Goal: Transaction & Acquisition: Obtain resource

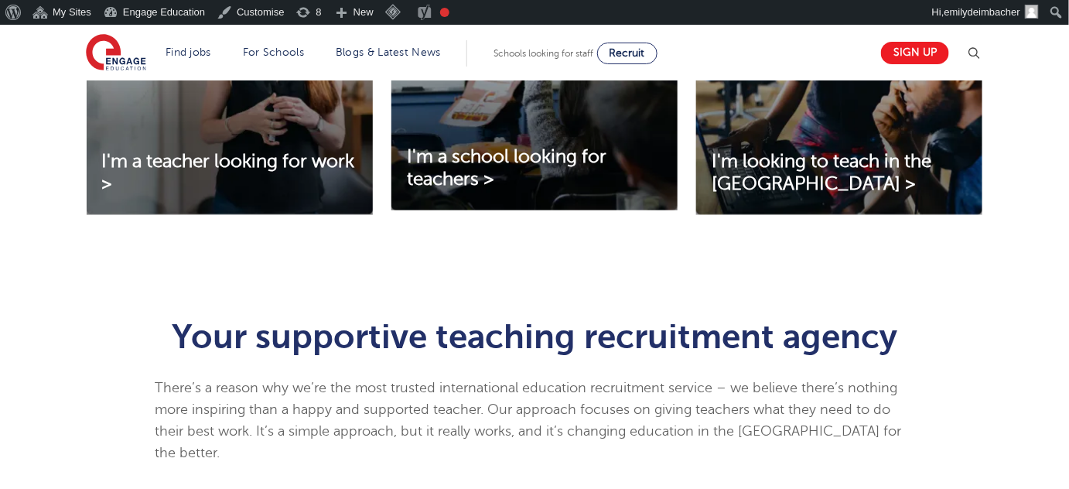
scroll to position [703, 0]
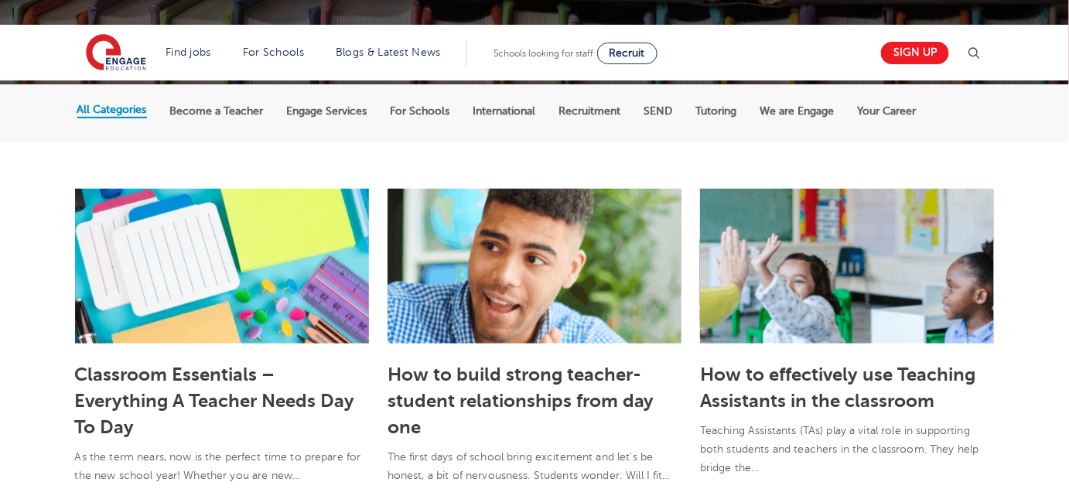
scroll to position [351, 0]
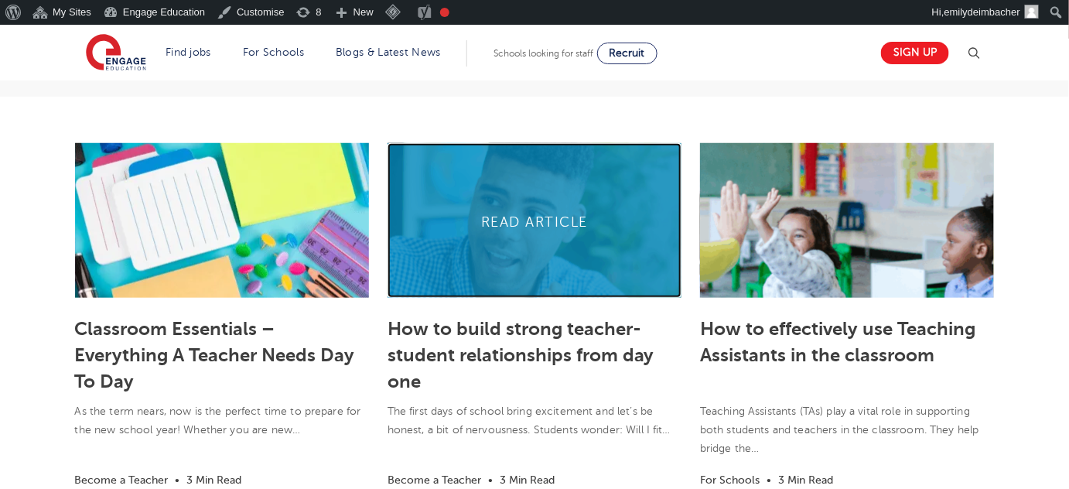
click at [561, 247] on link at bounding box center [535, 220] width 294 height 155
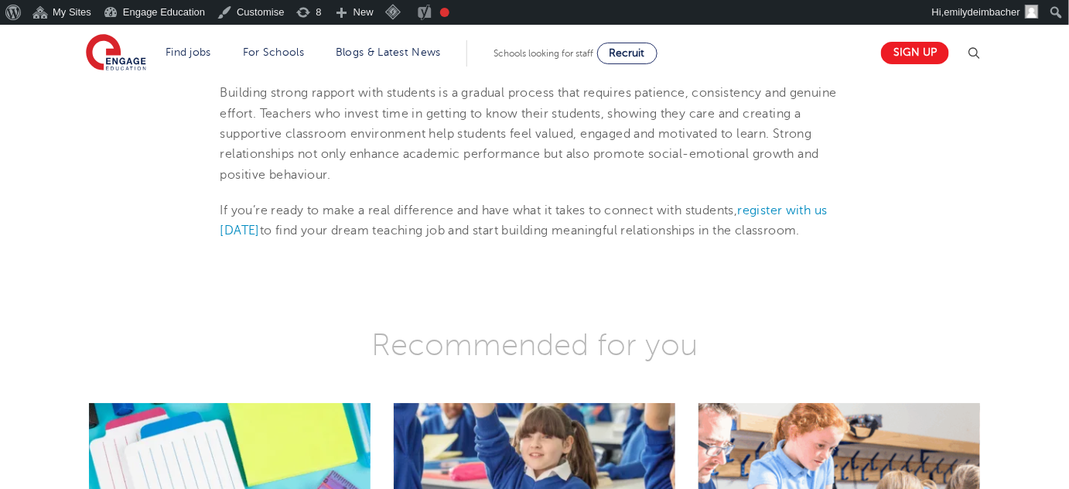
scroll to position [1687, 0]
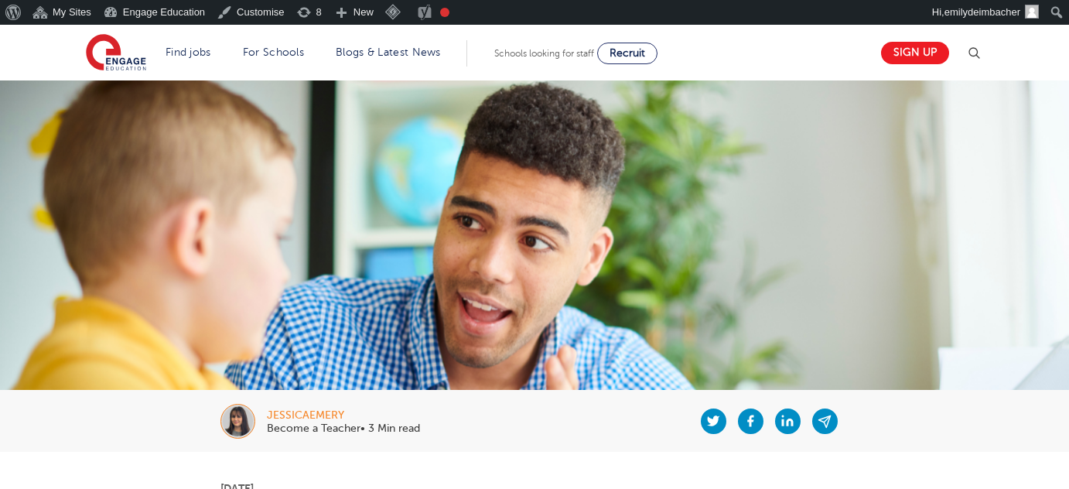
scroll to position [1687, 0]
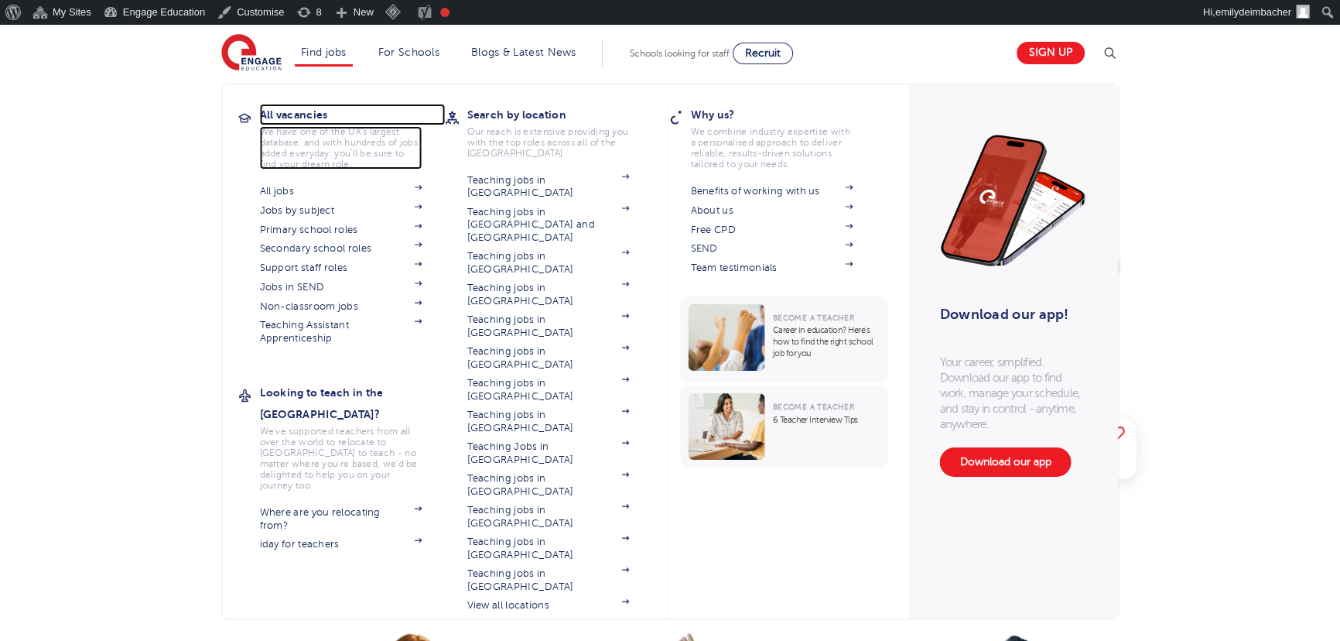
click at [309, 114] on h3 "All vacancies" at bounding box center [353, 115] width 186 height 22
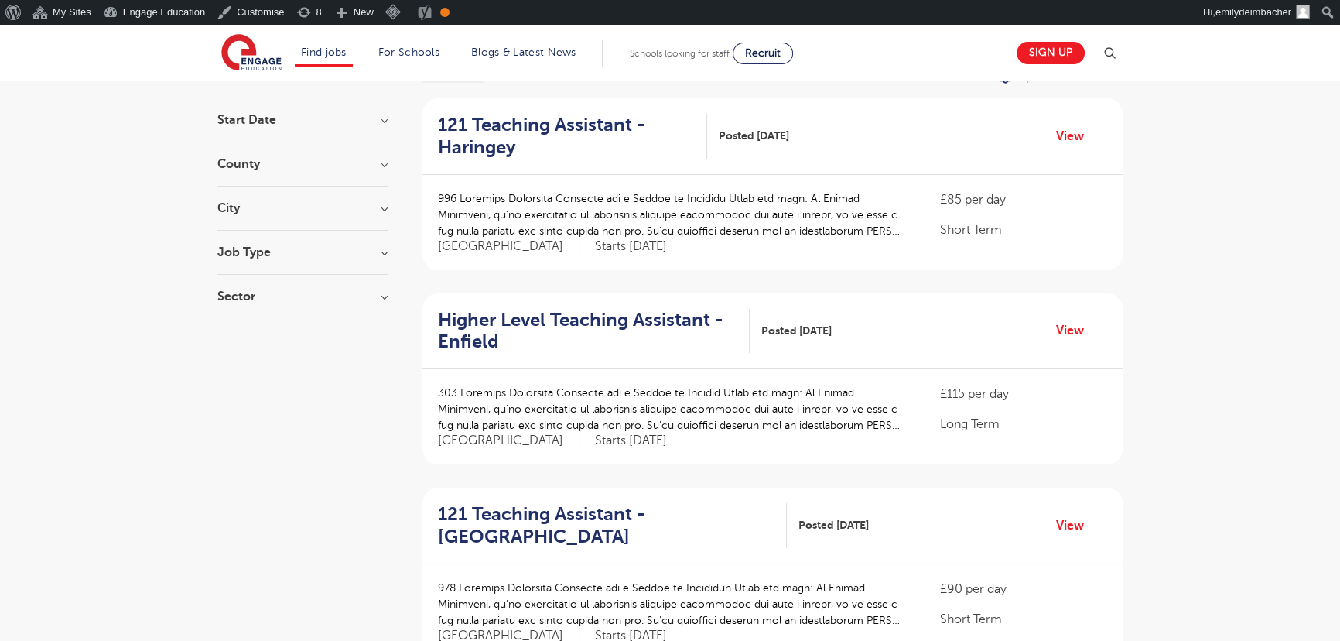
scroll to position [140, 0]
click at [330, 192] on section "Start Date September 86 November 3 October 1 Show more County London 629 Hertfo…" at bounding box center [302, 214] width 170 height 204
click at [331, 153] on section "Start Date September 86 November 3 October 1 Show more County London 629 Hertfo…" at bounding box center [302, 214] width 170 height 204
click at [340, 160] on h3 "County" at bounding box center [302, 162] width 170 height 12
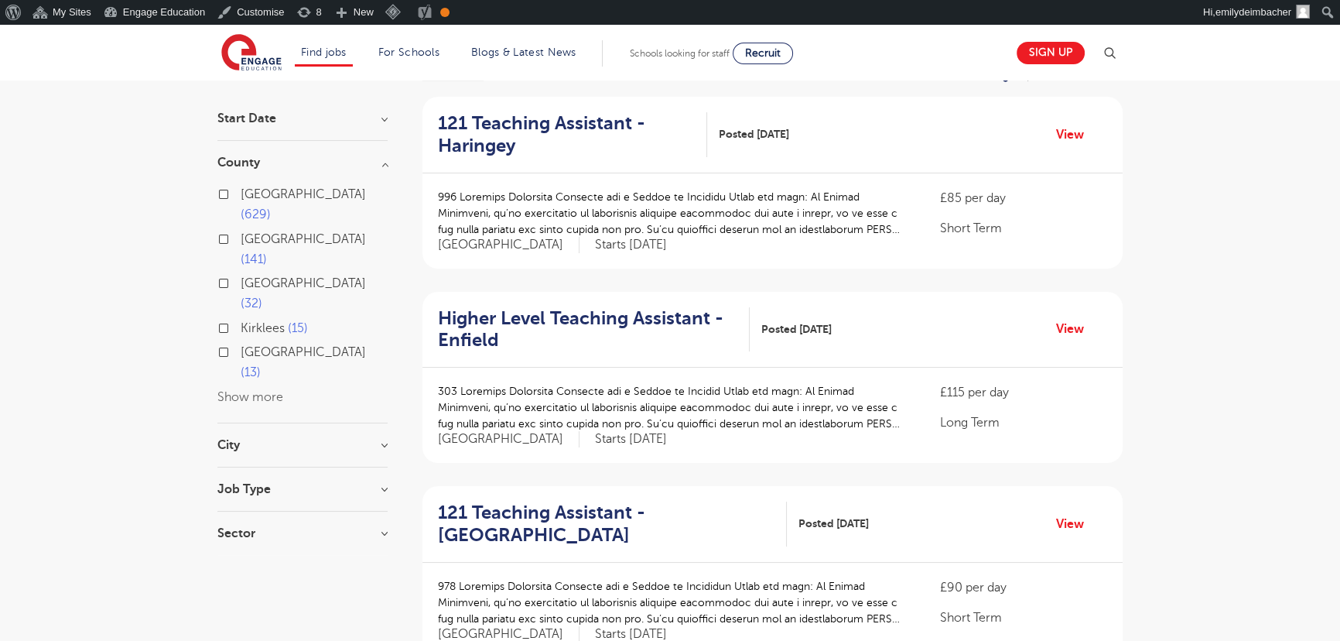
click at [263, 390] on button "Show more" at bounding box center [250, 397] width 66 height 14
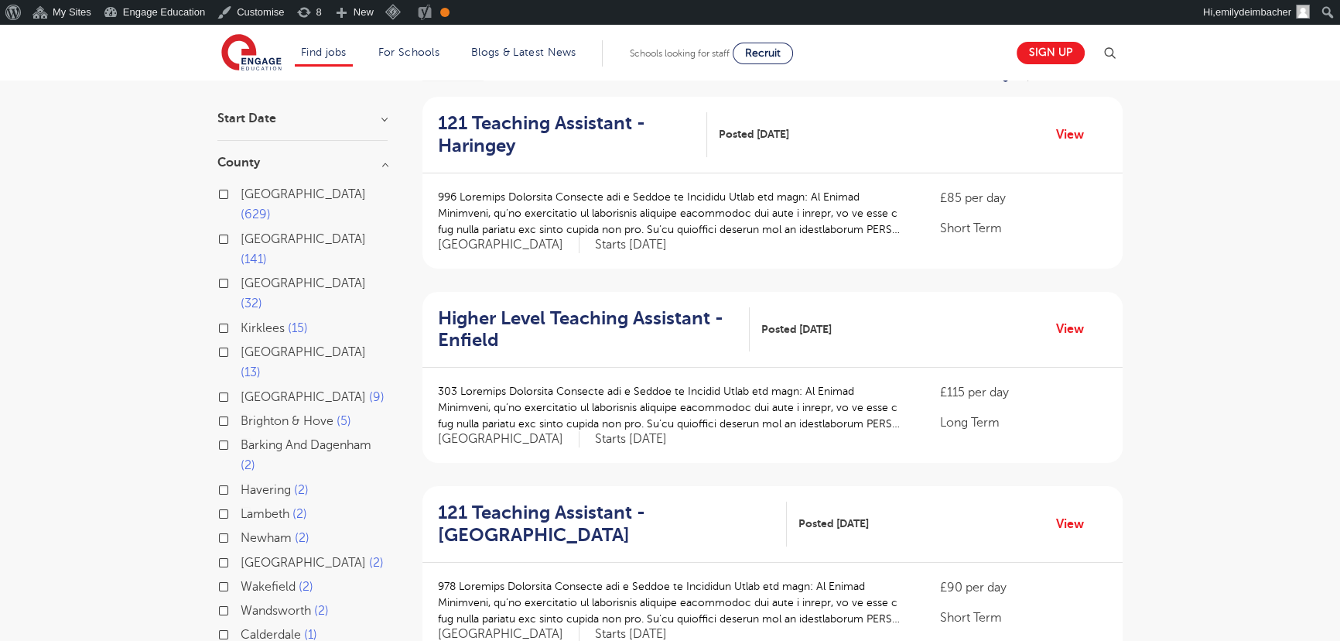
click at [249, 232] on span "Hertfordshire" at bounding box center [303, 239] width 125 height 14
click at [249, 232] on input "Hertfordshire 141" at bounding box center [246, 237] width 10 height 10
checkbox input "true"
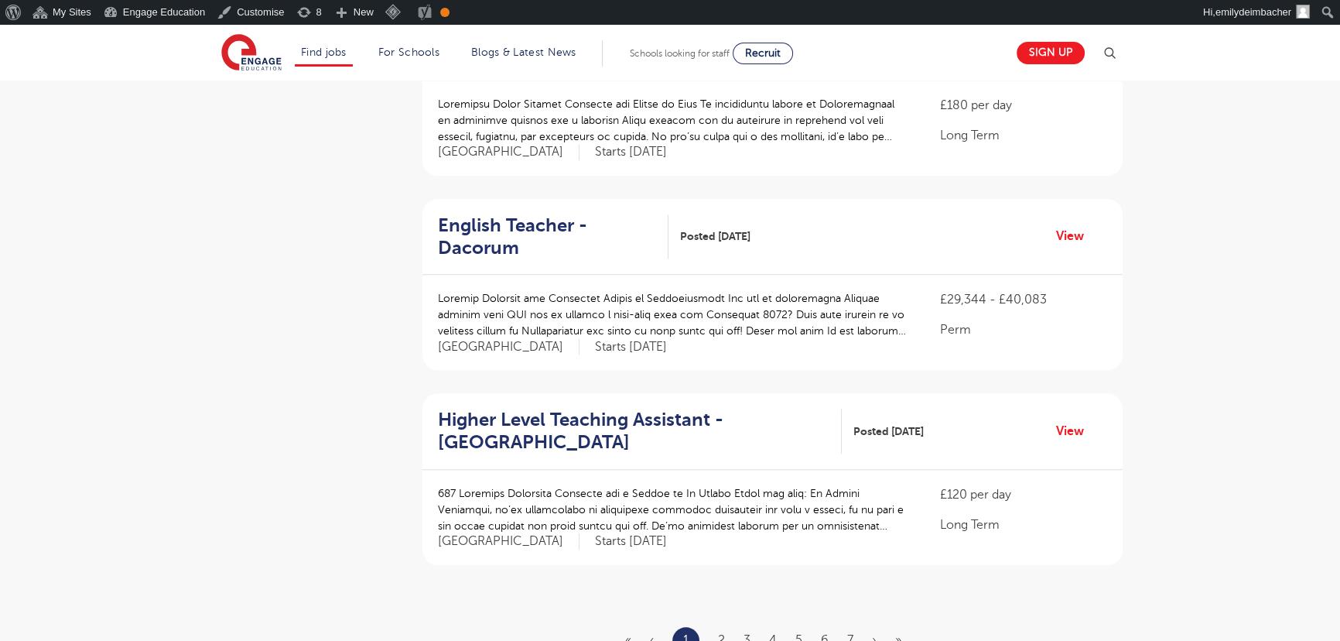
scroll to position [1687, 0]
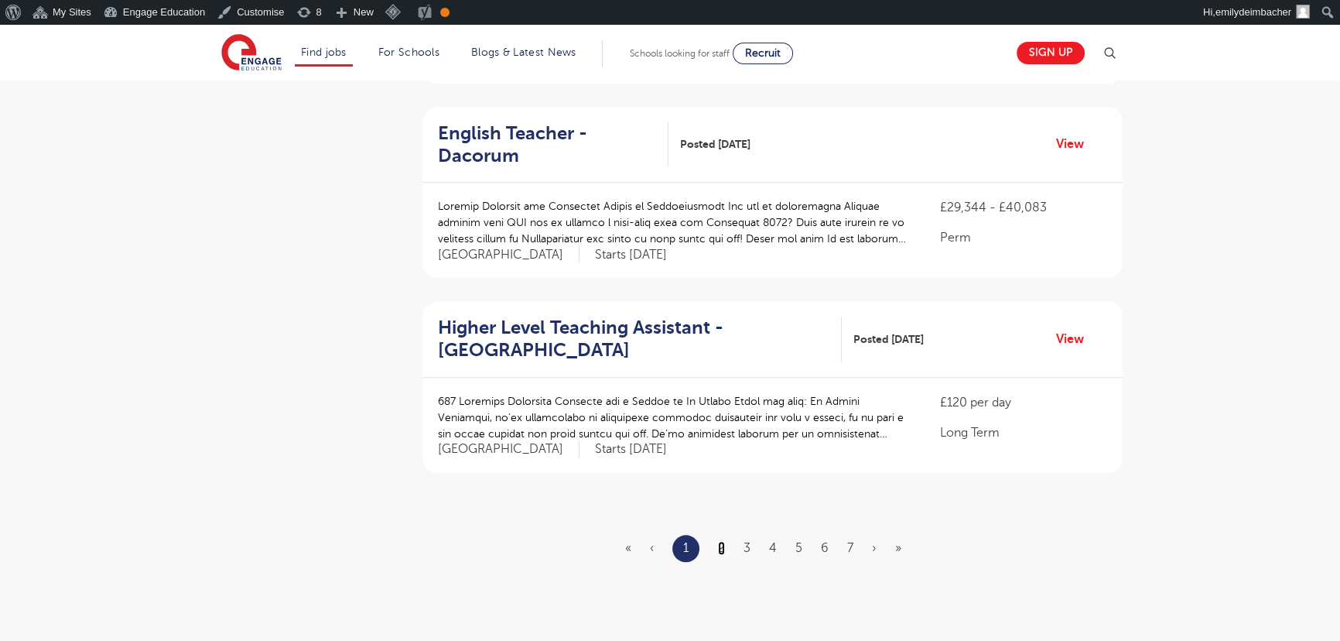
click at [721, 541] on link "2" at bounding box center [721, 548] width 7 height 14
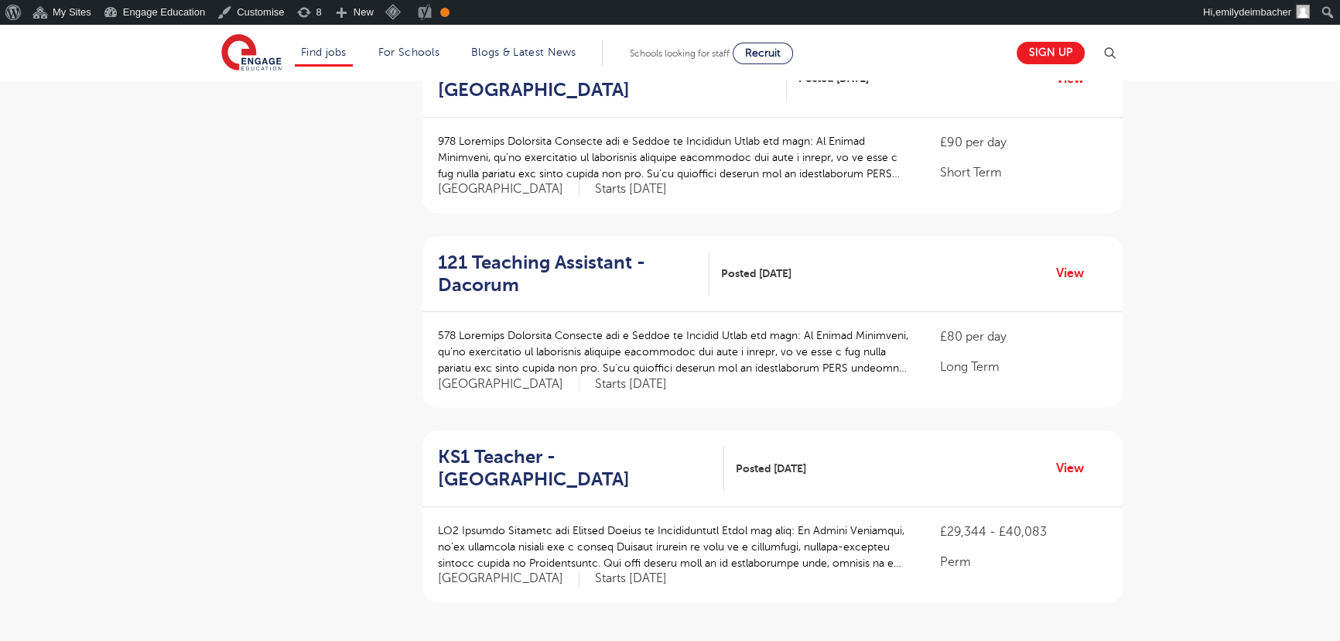
scroll to position [1617, 0]
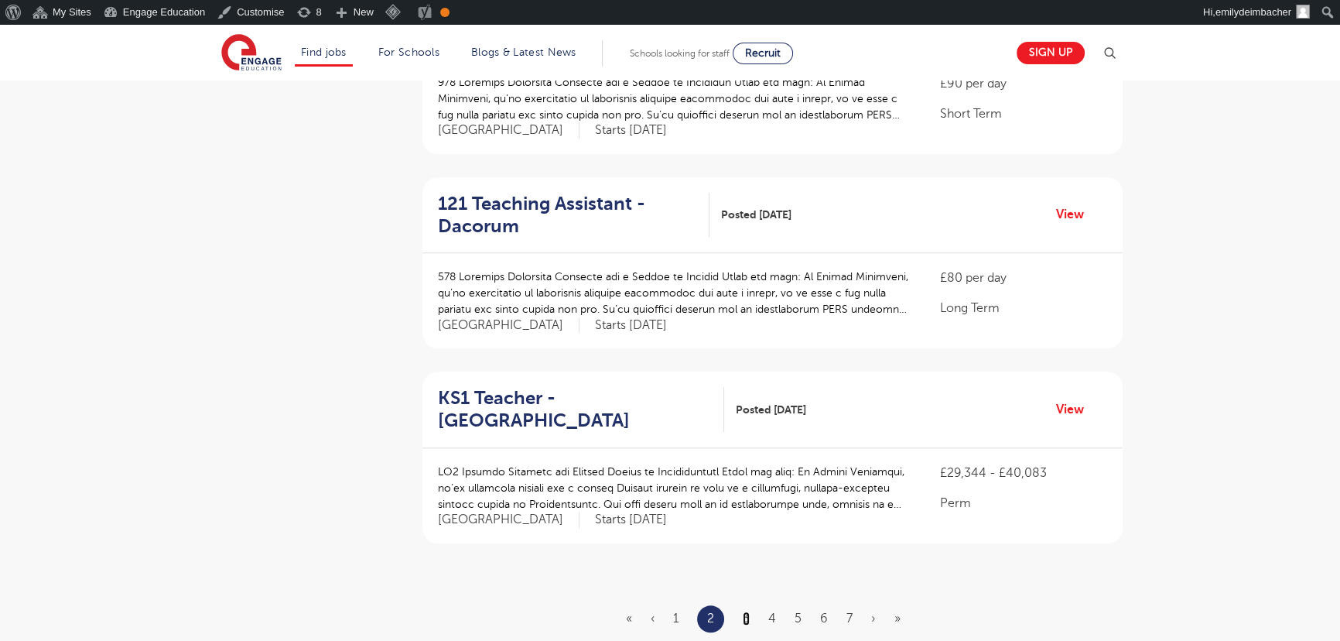
click at [746, 611] on link "3" at bounding box center [746, 618] width 7 height 14
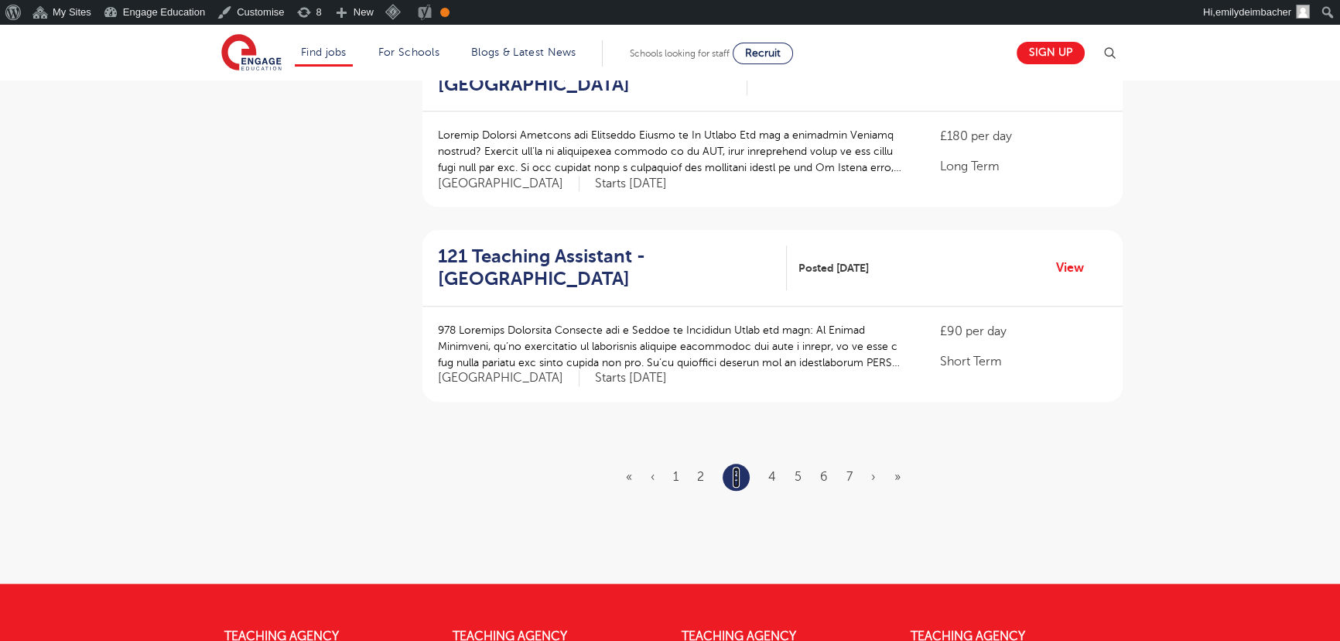
scroll to position [1828, 0]
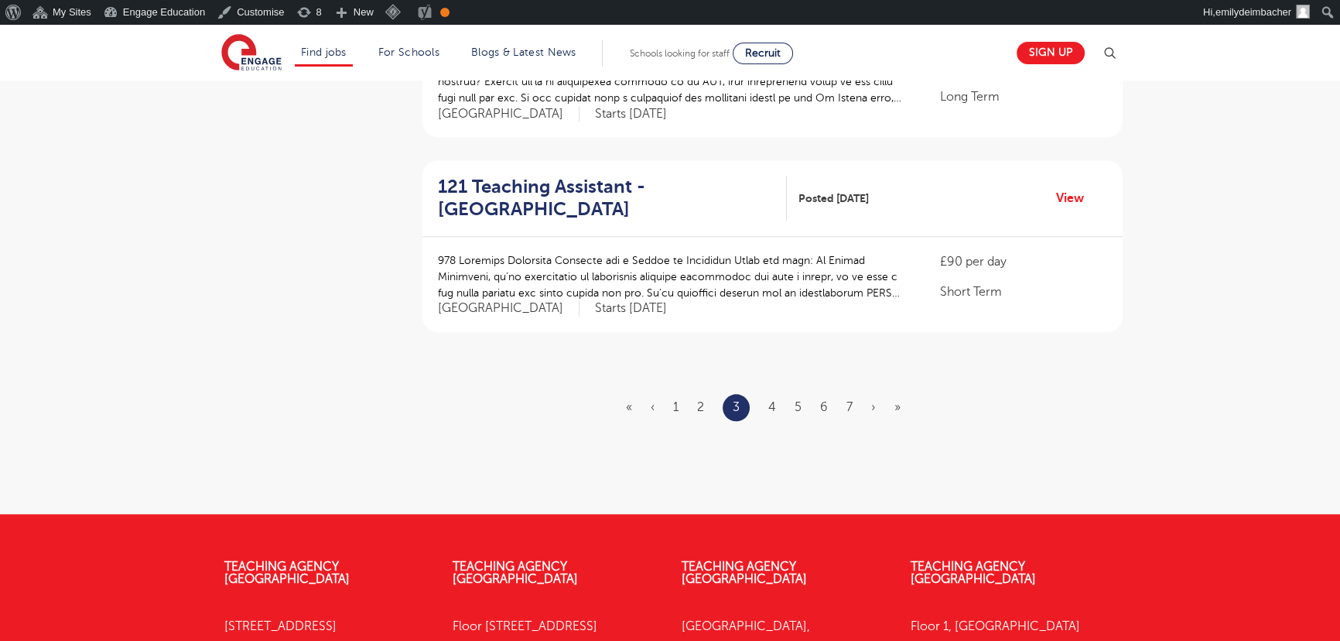
drag, startPoint x: 776, startPoint y: 397, endPoint x: 769, endPoint y: 402, distance: 8.8
click at [776, 398] on ul "« ‹ 1 2 3 4 5 6 7 › »" at bounding box center [772, 407] width 293 height 27
click at [769, 402] on link "4" at bounding box center [772, 407] width 8 height 14
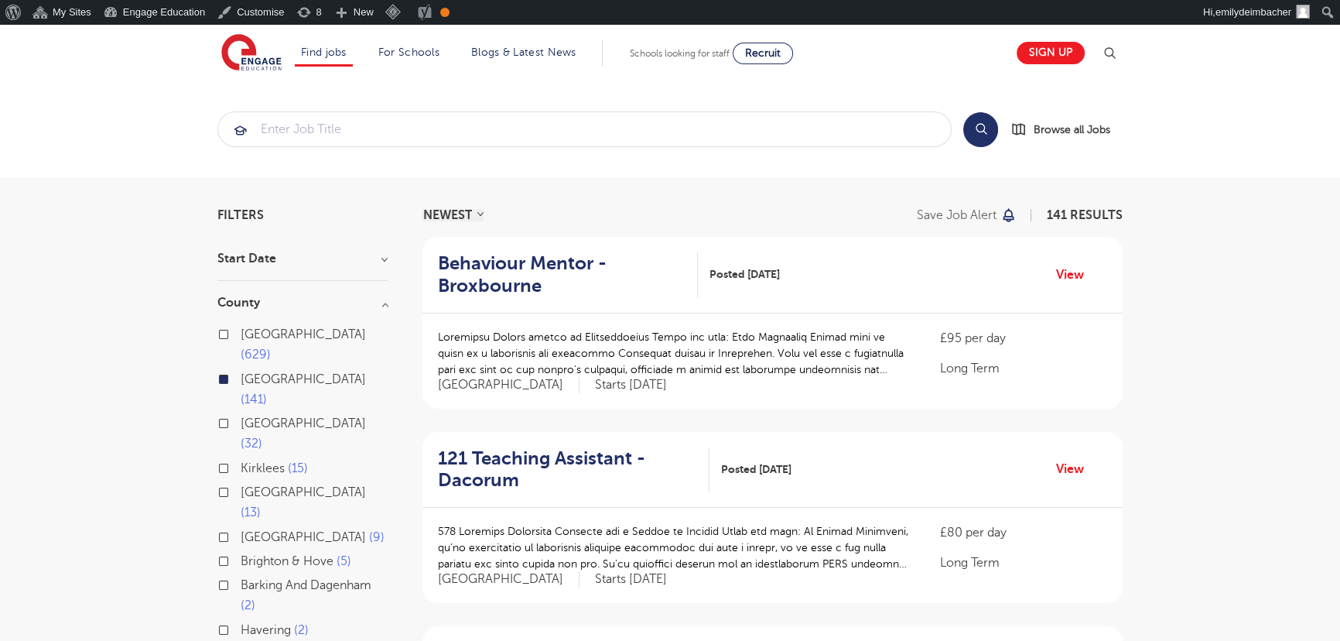
click at [241, 369] on label "Hertfordshire 141" at bounding box center [314, 389] width 147 height 41
click at [241, 372] on input "Hertfordshire 141" at bounding box center [246, 377] width 10 height 10
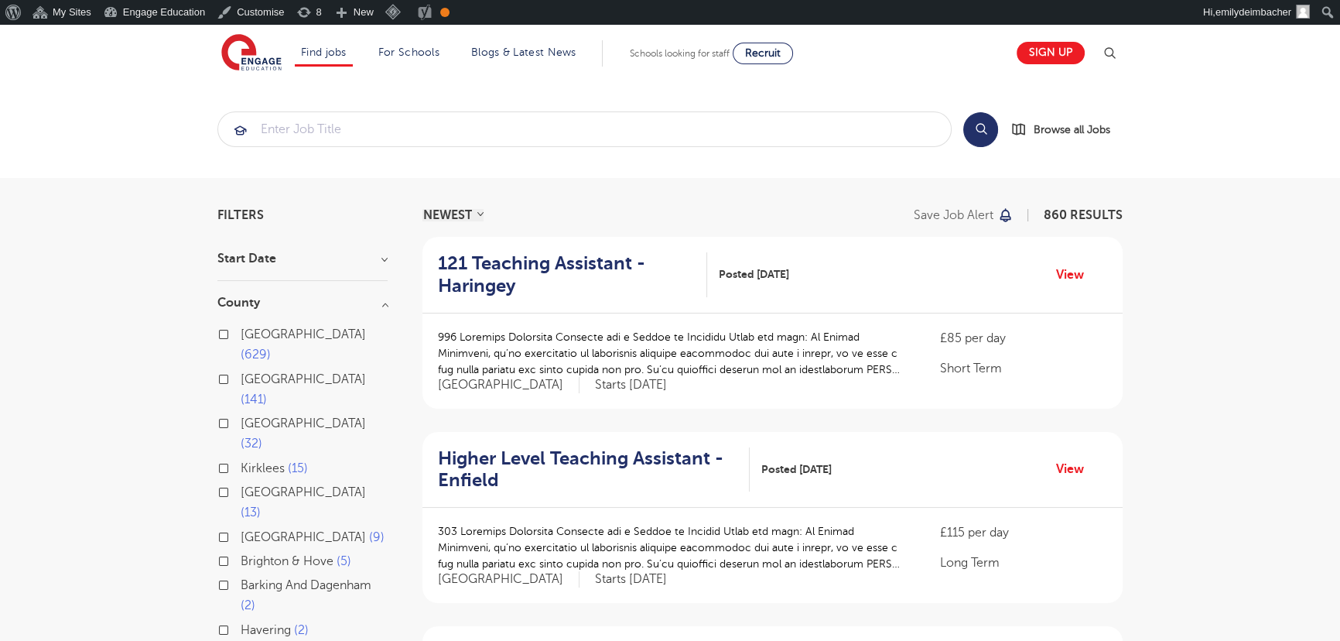
click at [241, 332] on label "London 629" at bounding box center [314, 344] width 147 height 41
click at [241, 332] on input "London 629" at bounding box center [246, 332] width 10 height 10
checkbox input "true"
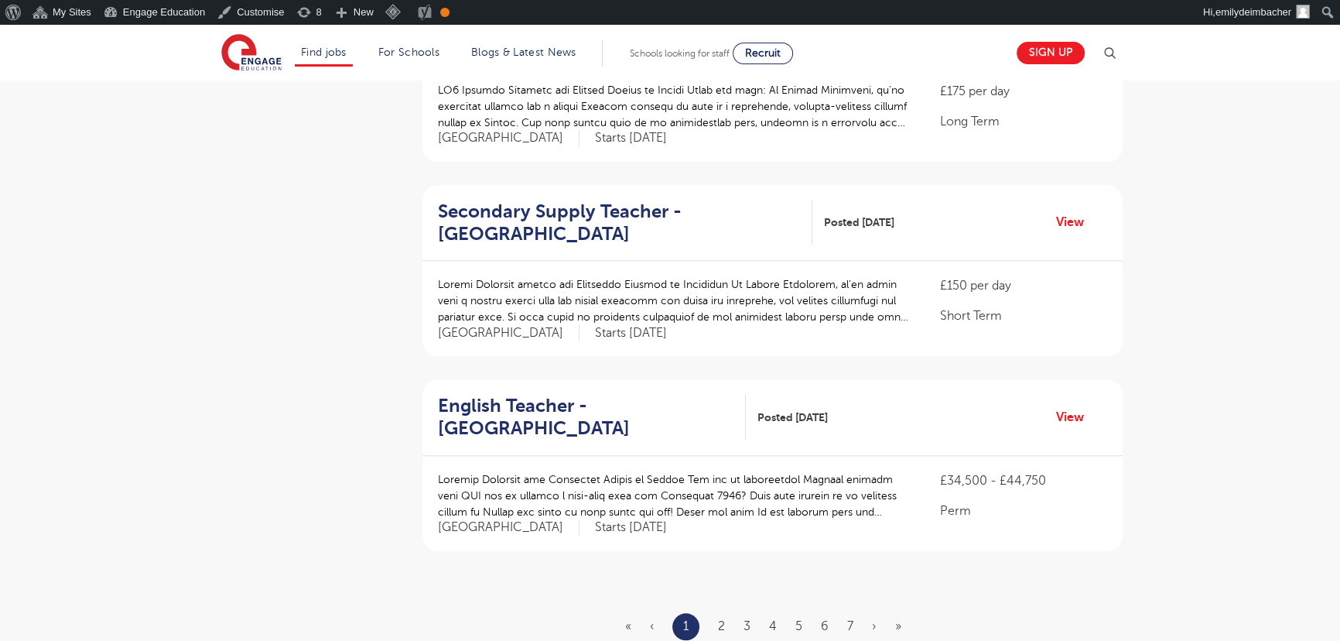
scroll to position [1617, 0]
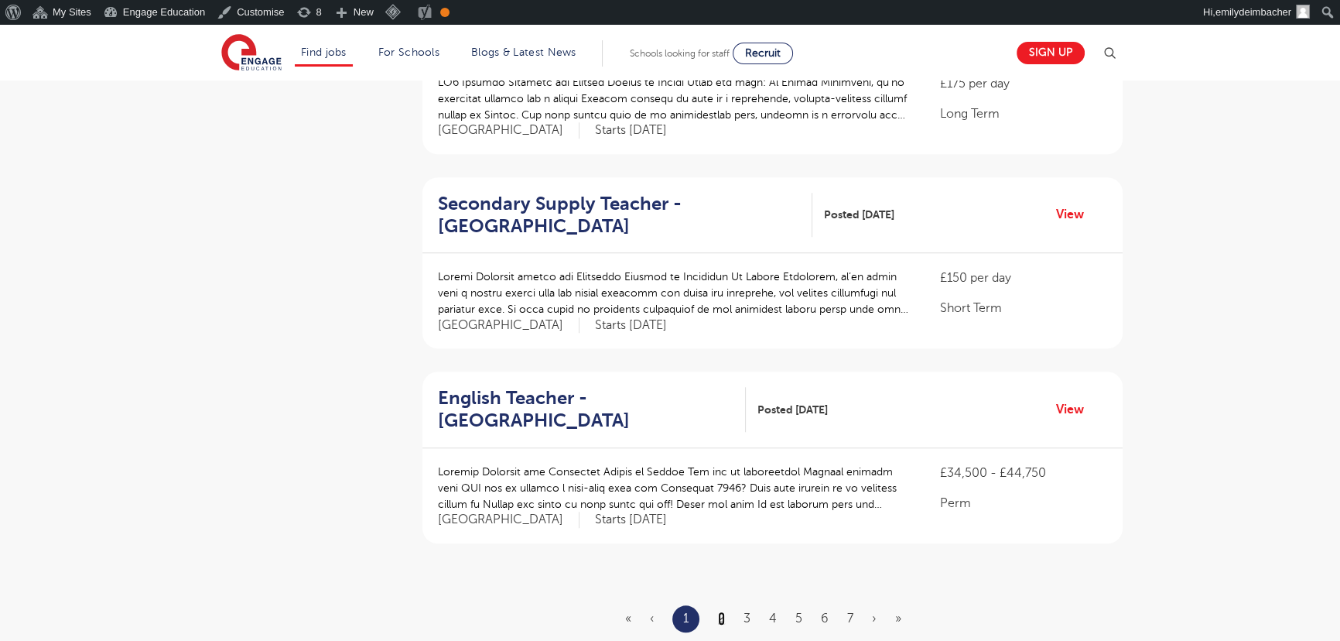
click at [720, 611] on link "2" at bounding box center [721, 618] width 7 height 14
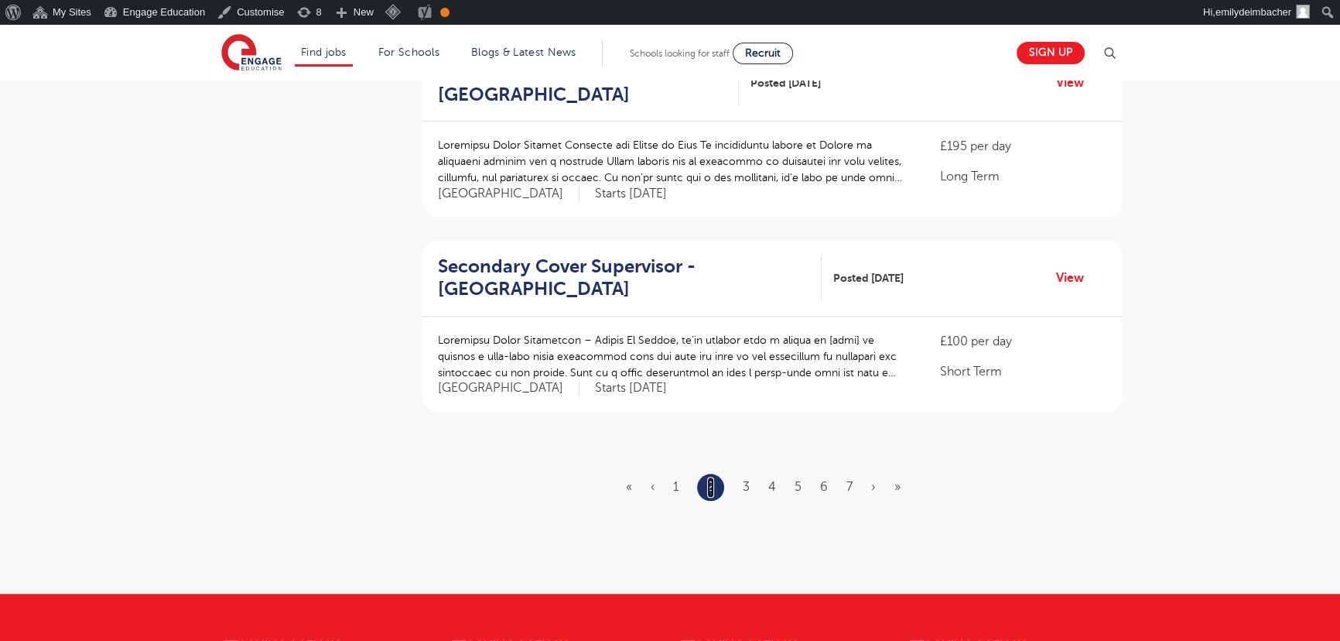
scroll to position [1758, 0]
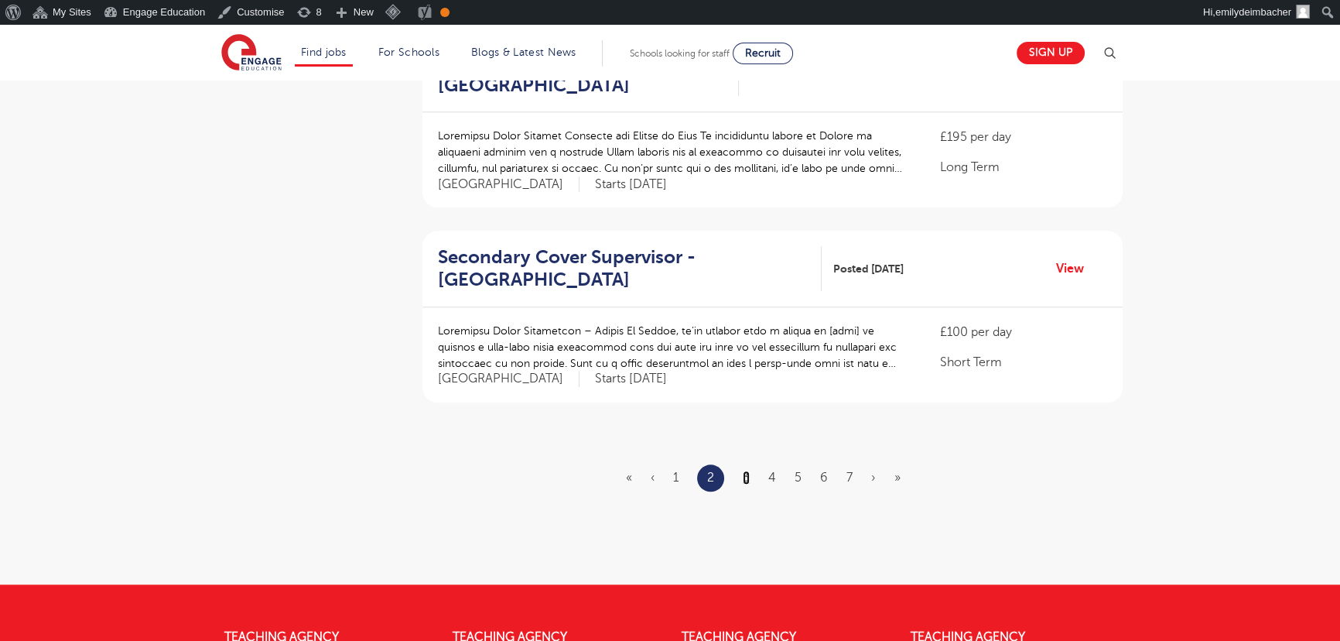
click at [748, 470] on link "3" at bounding box center [746, 477] width 7 height 14
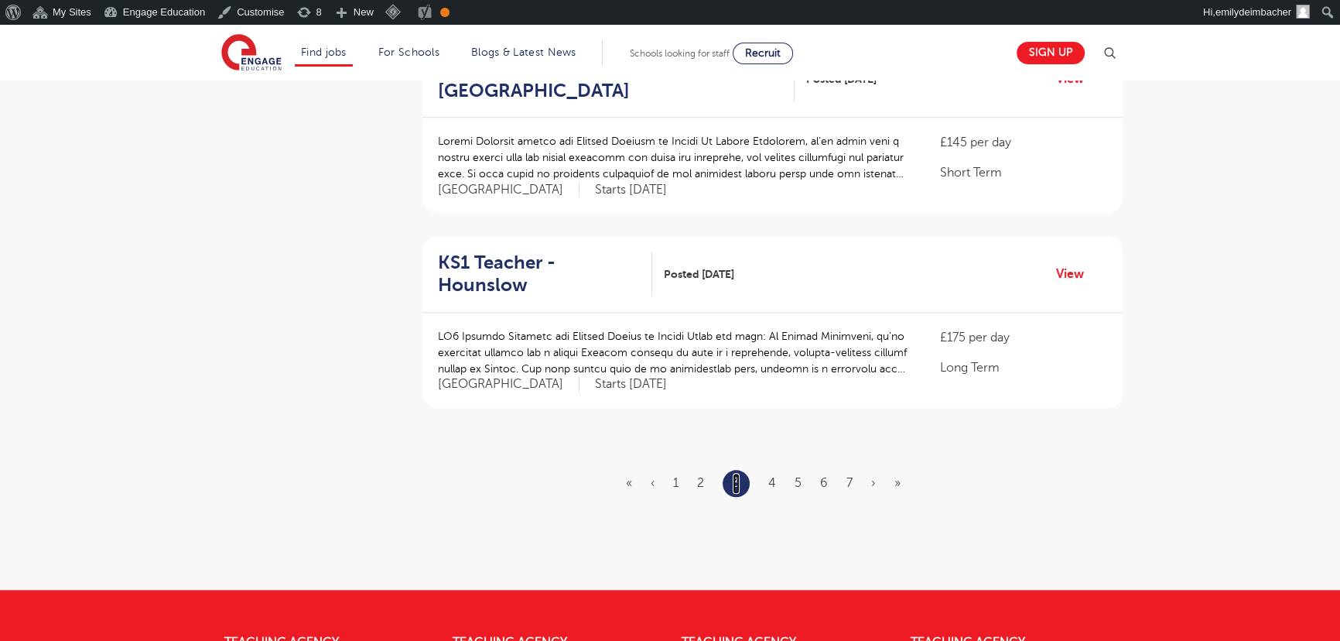
scroll to position [1758, 0]
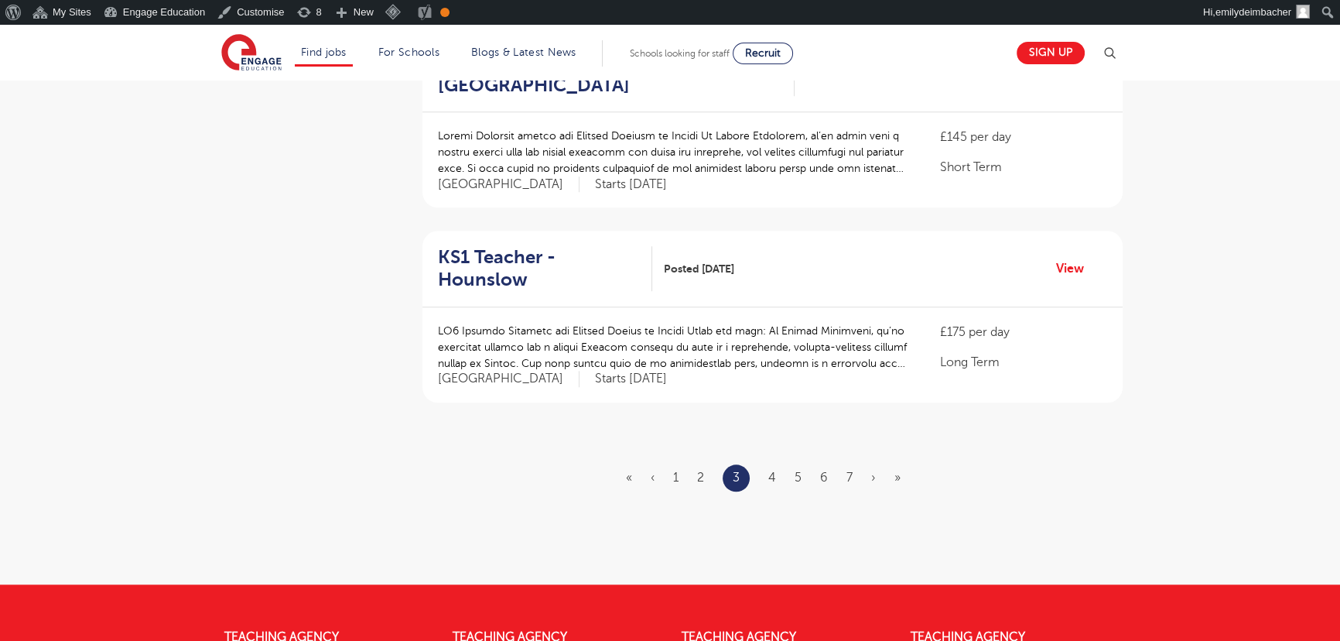
click at [778, 464] on ul "« ‹ 1 2 3 4 5 6 7 › »" at bounding box center [772, 477] width 293 height 27
click at [773, 470] on link "4" at bounding box center [772, 477] width 8 height 14
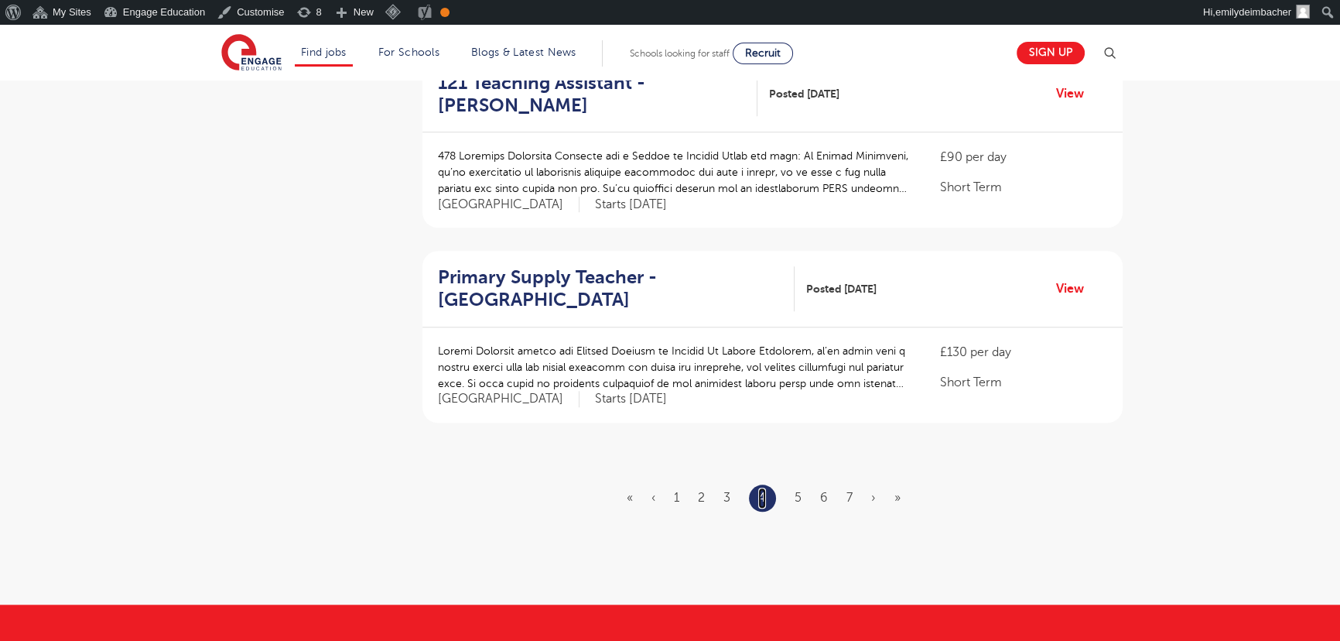
scroll to position [1758, 0]
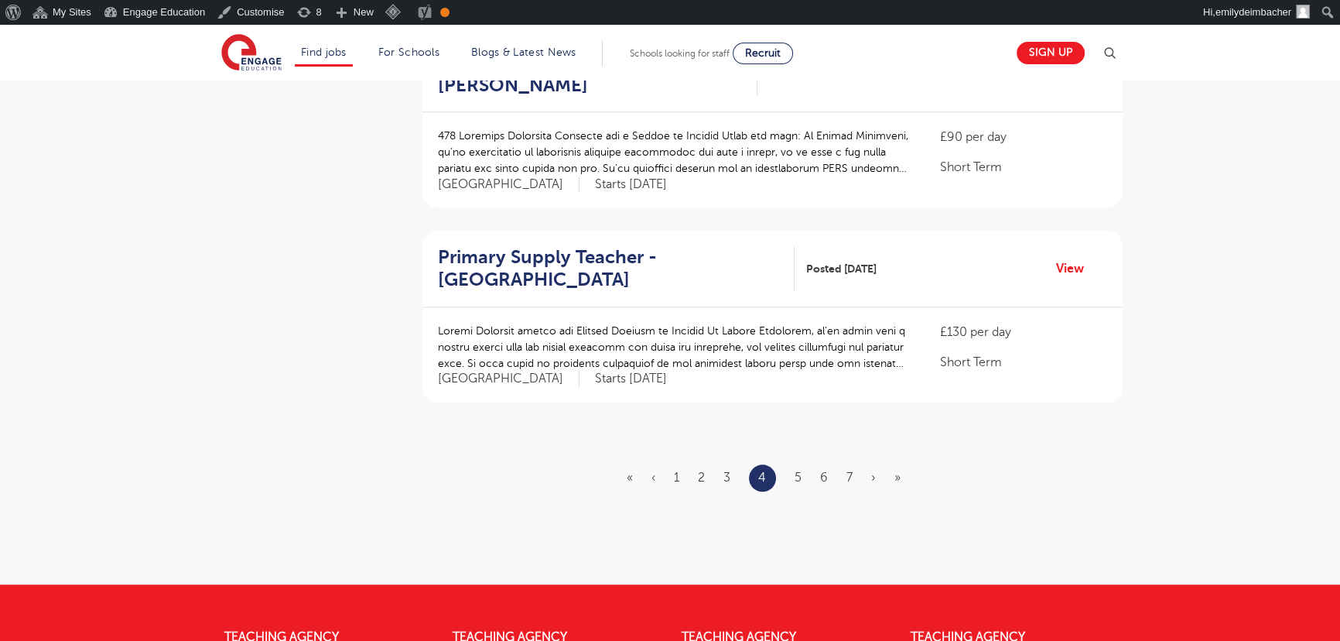
click at [802, 464] on ul "« ‹ 1 2 3 4 5 6 7 › »" at bounding box center [773, 477] width 292 height 27
click at [801, 470] on link "5" at bounding box center [798, 477] width 7 height 14
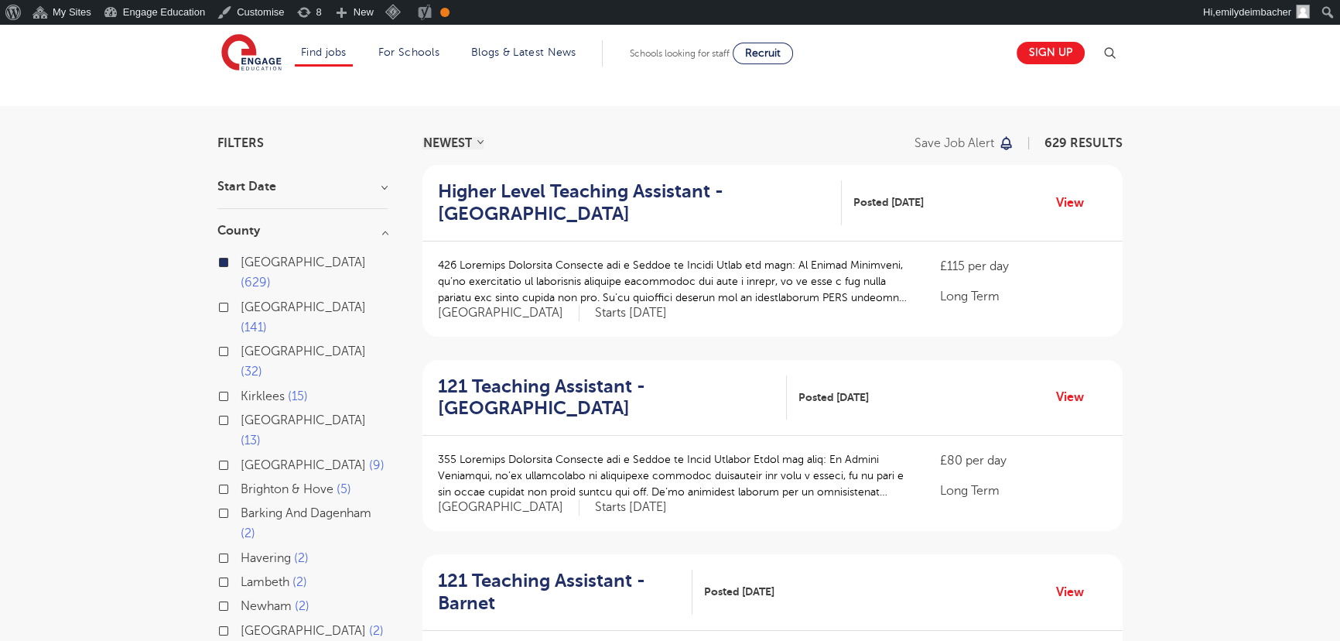
scroll to position [70, 0]
click at [241, 258] on label "London 629" at bounding box center [314, 275] width 147 height 41
click at [241, 258] on input "London 629" at bounding box center [246, 263] width 10 height 10
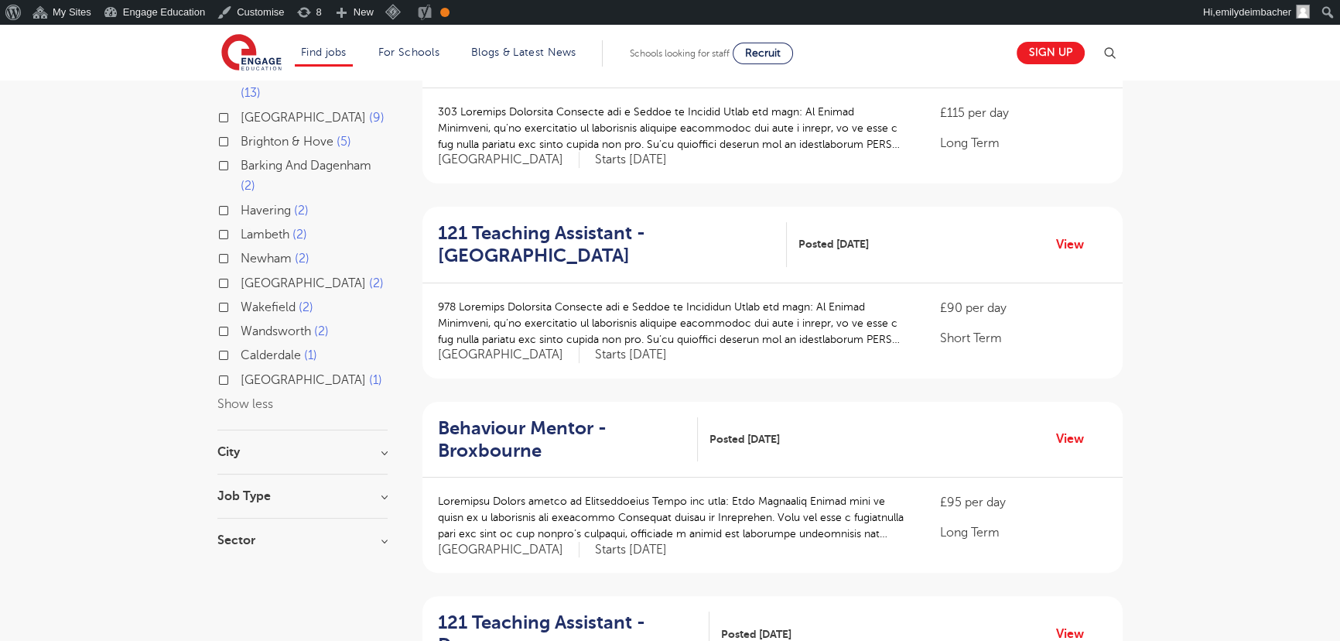
scroll to position [422, 0]
click at [272, 443] on h3 "City" at bounding box center [302, 449] width 170 height 12
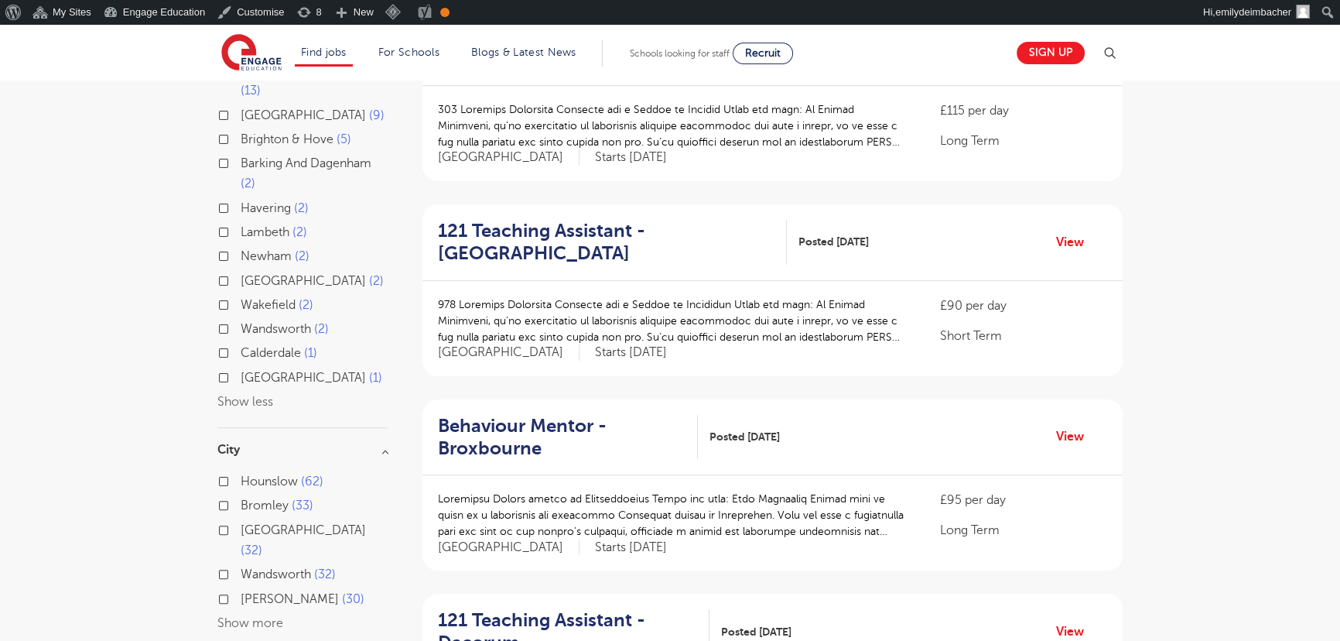
click at [261, 616] on button "Show more" at bounding box center [250, 623] width 66 height 14
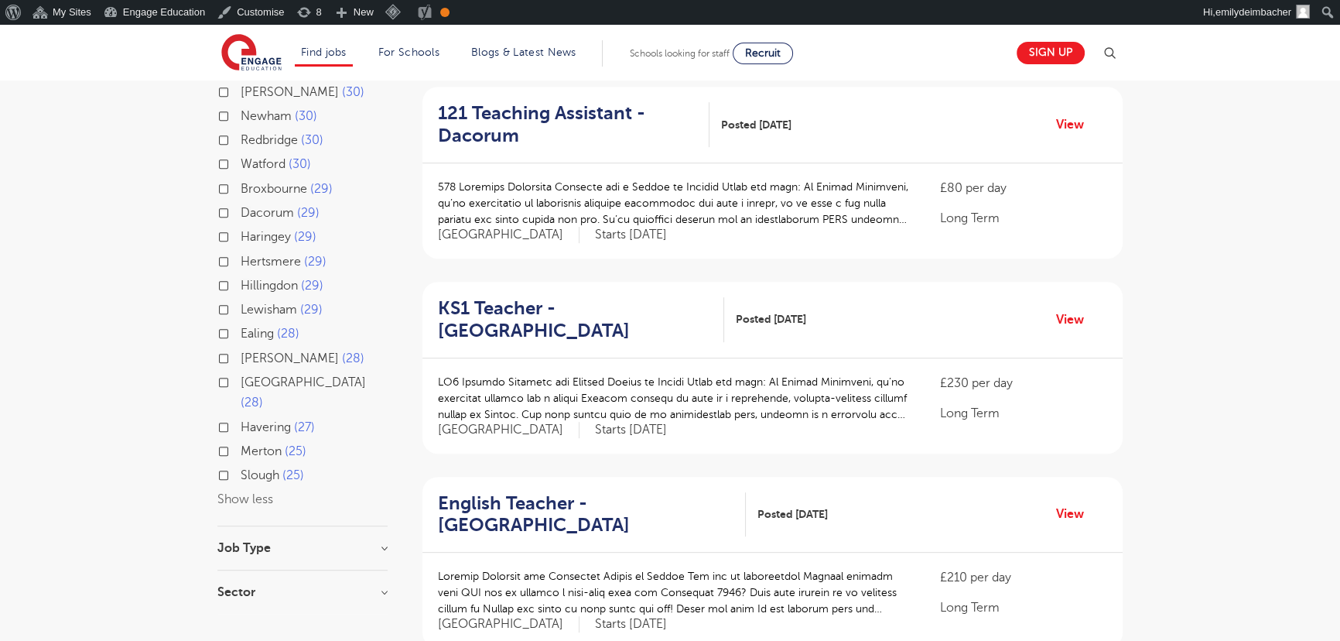
scroll to position [984, 0]
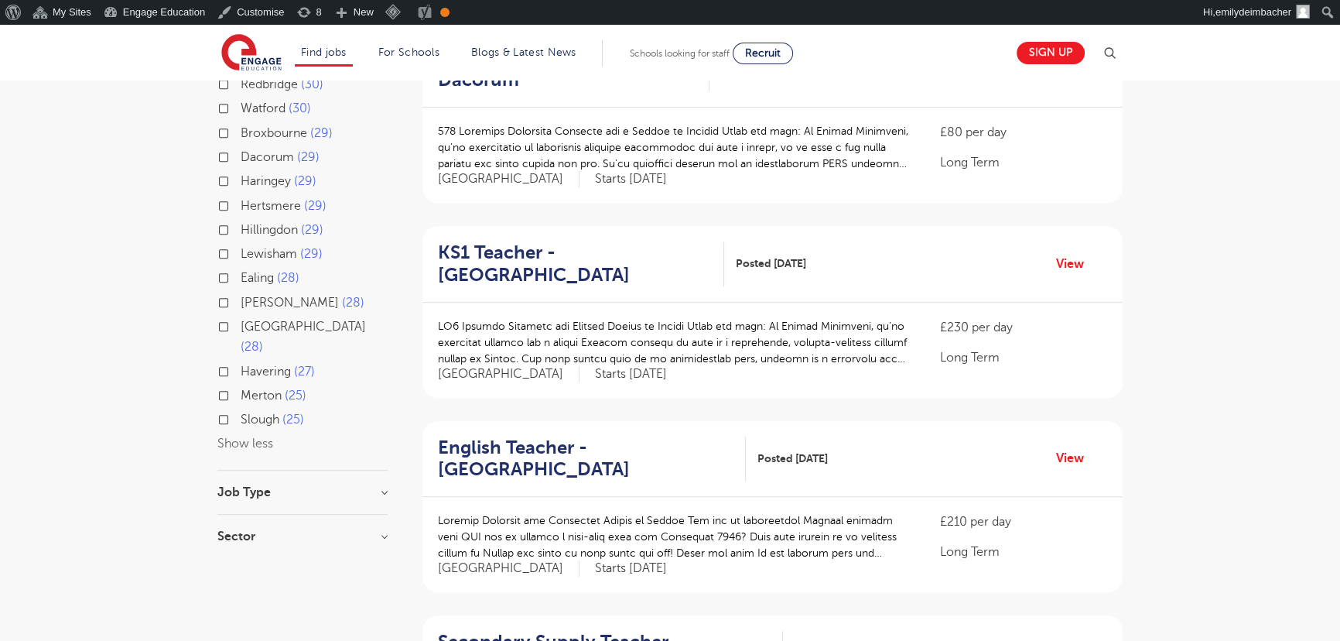
click at [264, 486] on h3 "Job Type" at bounding box center [302, 492] width 170 height 12
click at [241, 562] on label "SEND 19" at bounding box center [269, 572] width 56 height 20
click at [241, 565] on input "SEND 19" at bounding box center [246, 570] width 10 height 10
checkbox input "true"
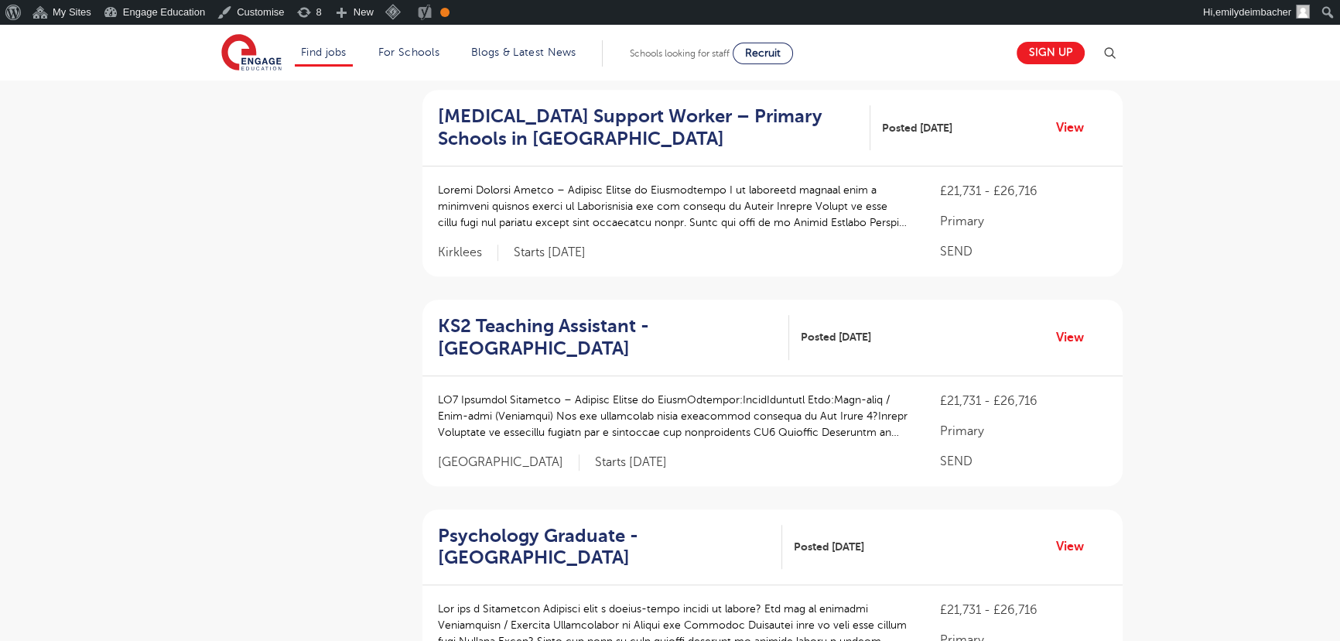
scroll to position [698, 0]
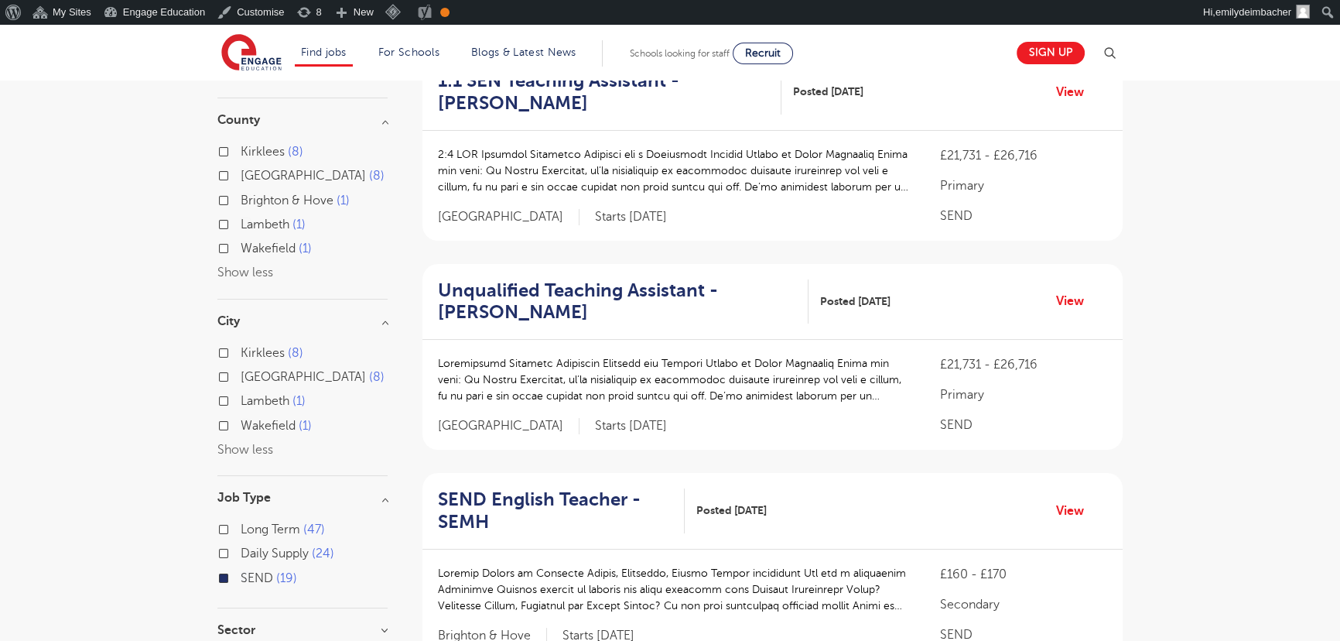
scroll to position [210, 0]
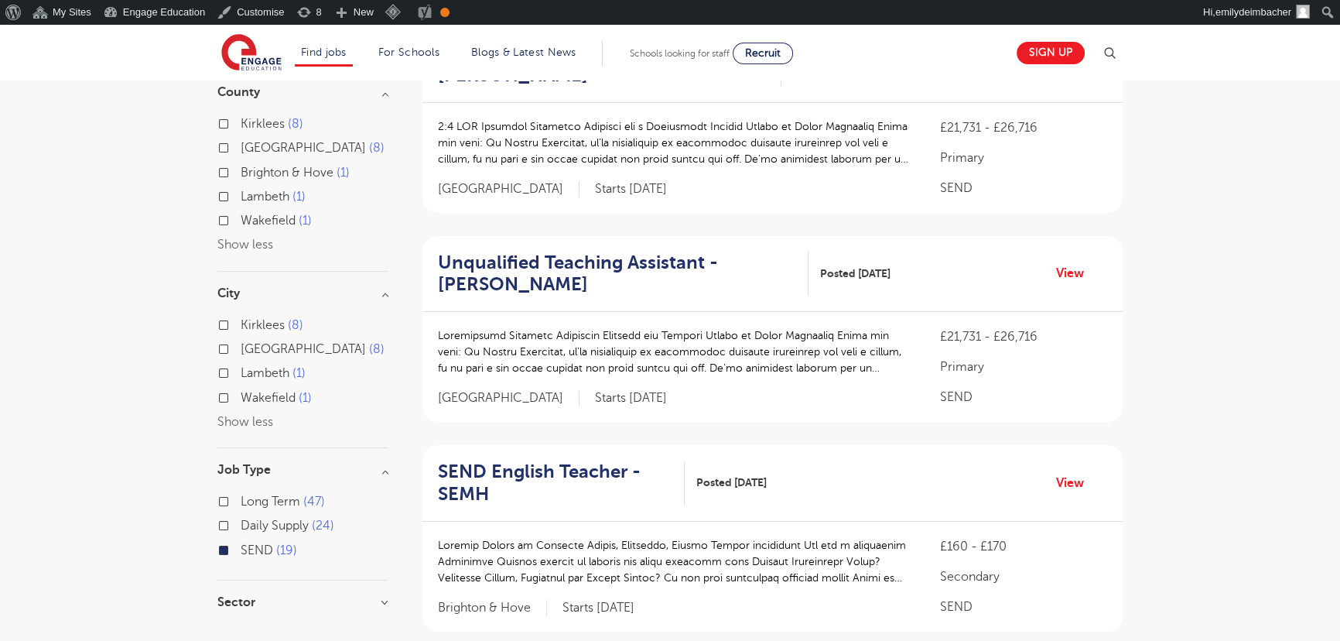
click at [241, 551] on label "SEND 19" at bounding box center [269, 550] width 56 height 20
click at [241, 551] on input "SEND 19" at bounding box center [246, 548] width 10 height 10
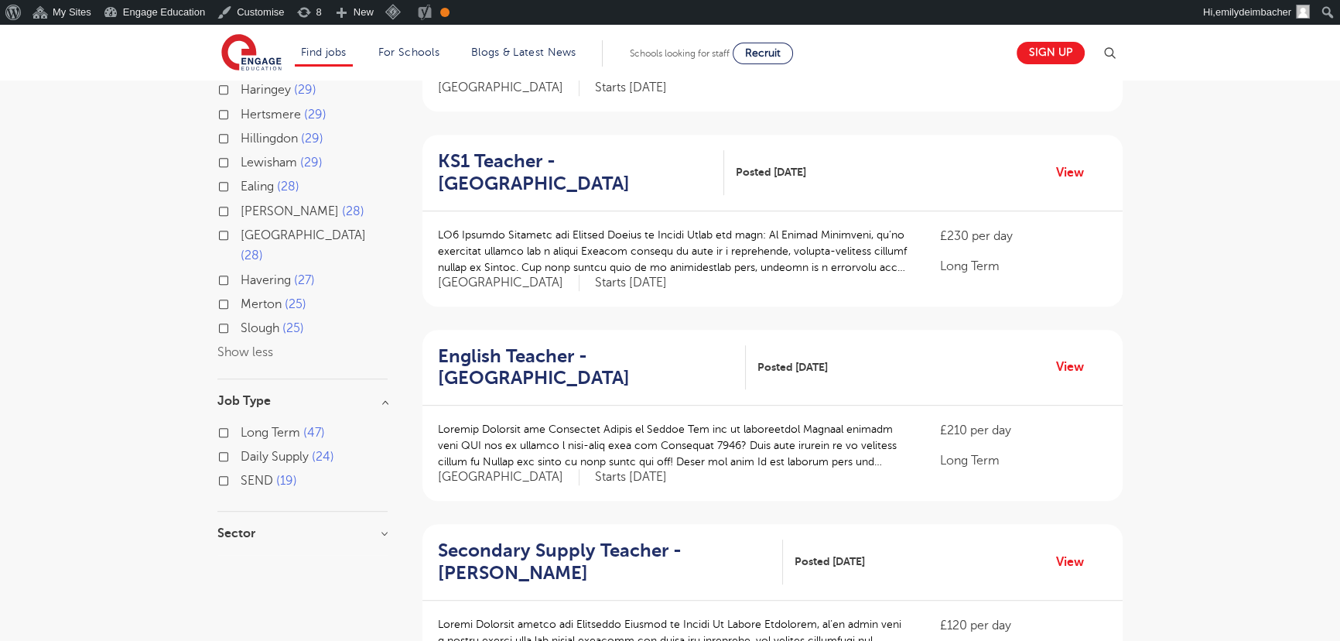
scroll to position [1055, 0]
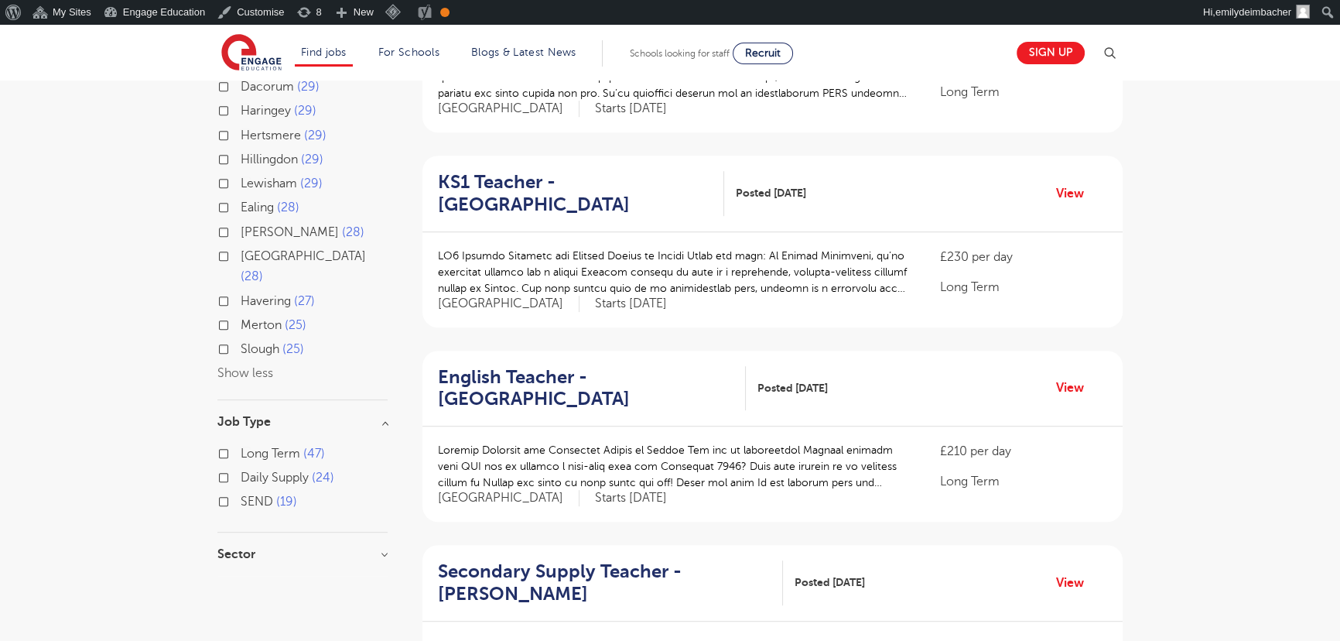
click at [241, 443] on label "Long Term 47" at bounding box center [283, 453] width 84 height 20
click at [241, 446] on input "Long Term 47" at bounding box center [246, 451] width 10 height 10
checkbox input "true"
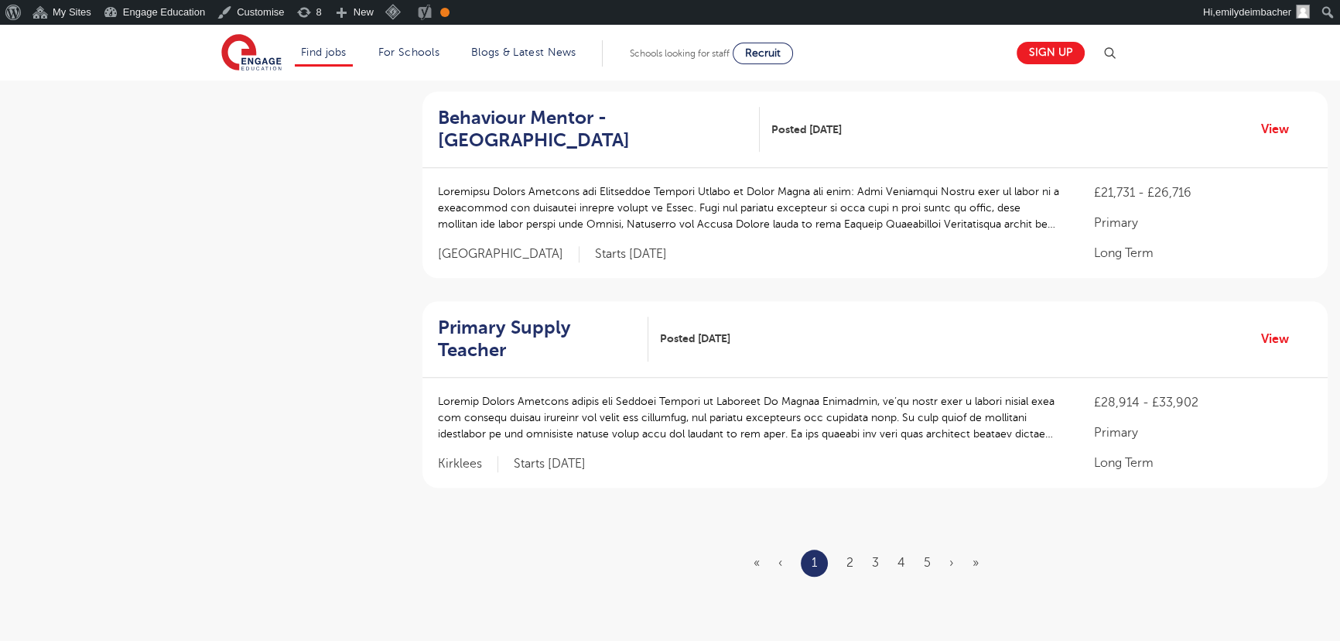
scroll to position [1758, 0]
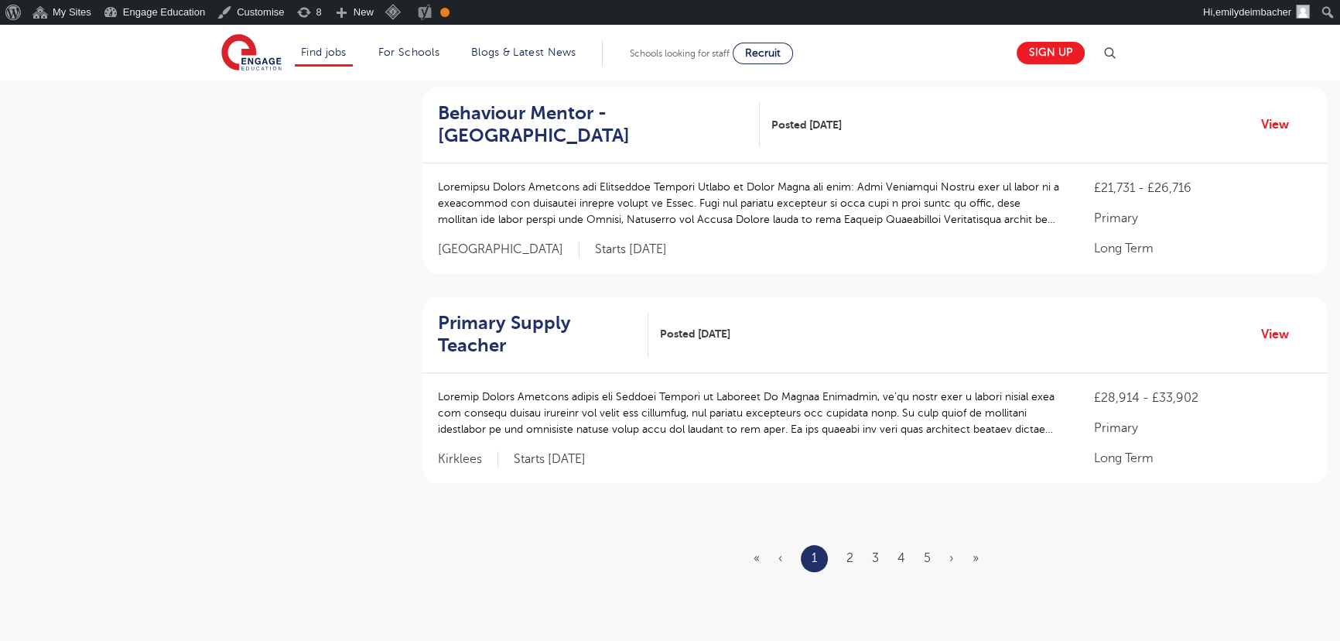
drag, startPoint x: 880, startPoint y: 508, endPoint x: 867, endPoint y: 510, distance: 13.4
click at [880, 545] on ul "« ‹ 1 2 3 4 5 › »" at bounding box center [876, 558] width 244 height 27
click at [851, 551] on link "2" at bounding box center [849, 558] width 7 height 14
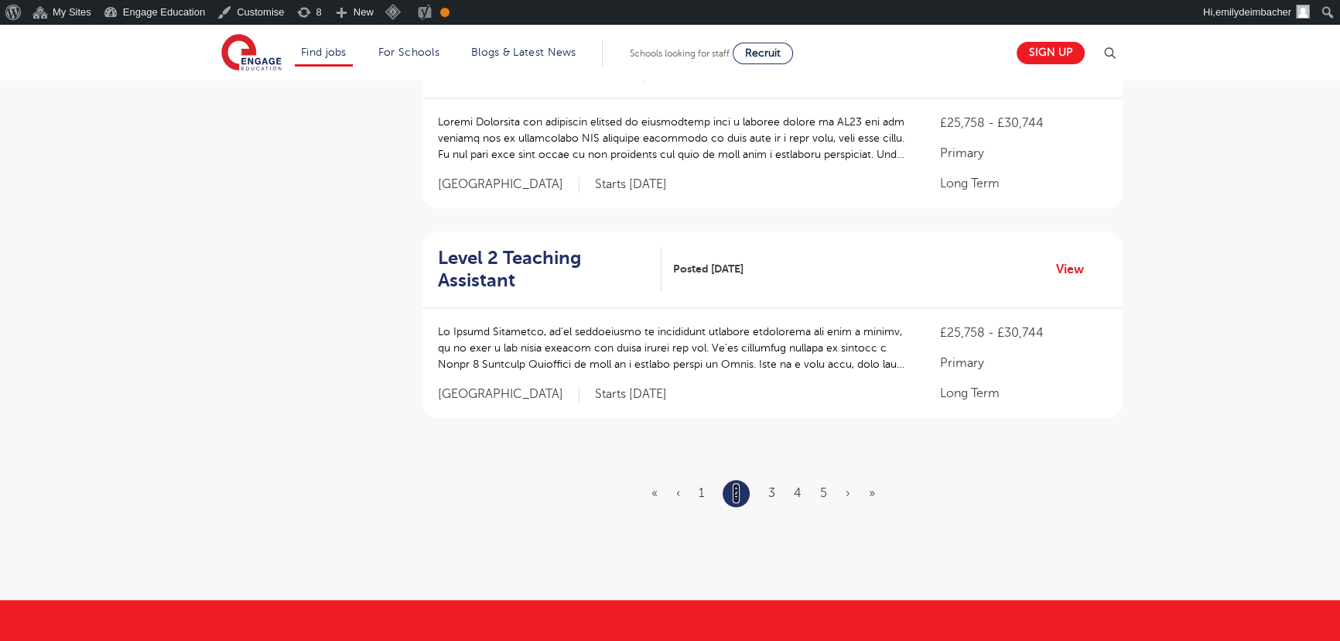
scroll to position [1828, 0]
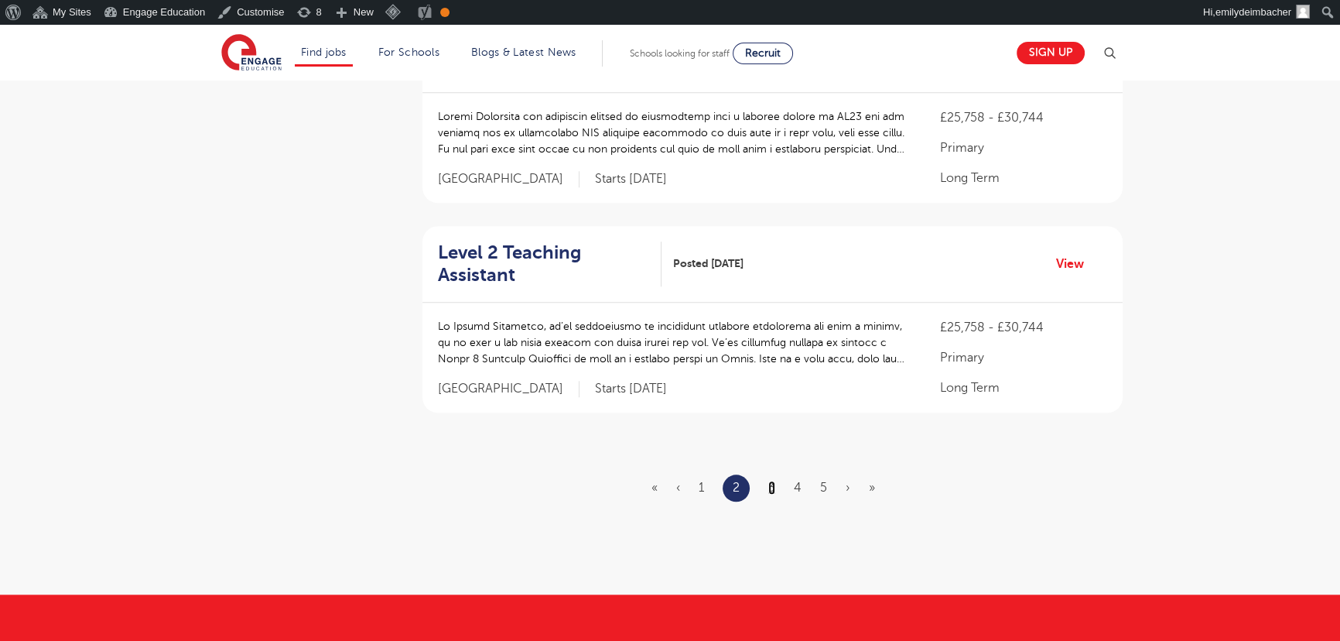
click at [770, 480] on link "3" at bounding box center [771, 487] width 7 height 14
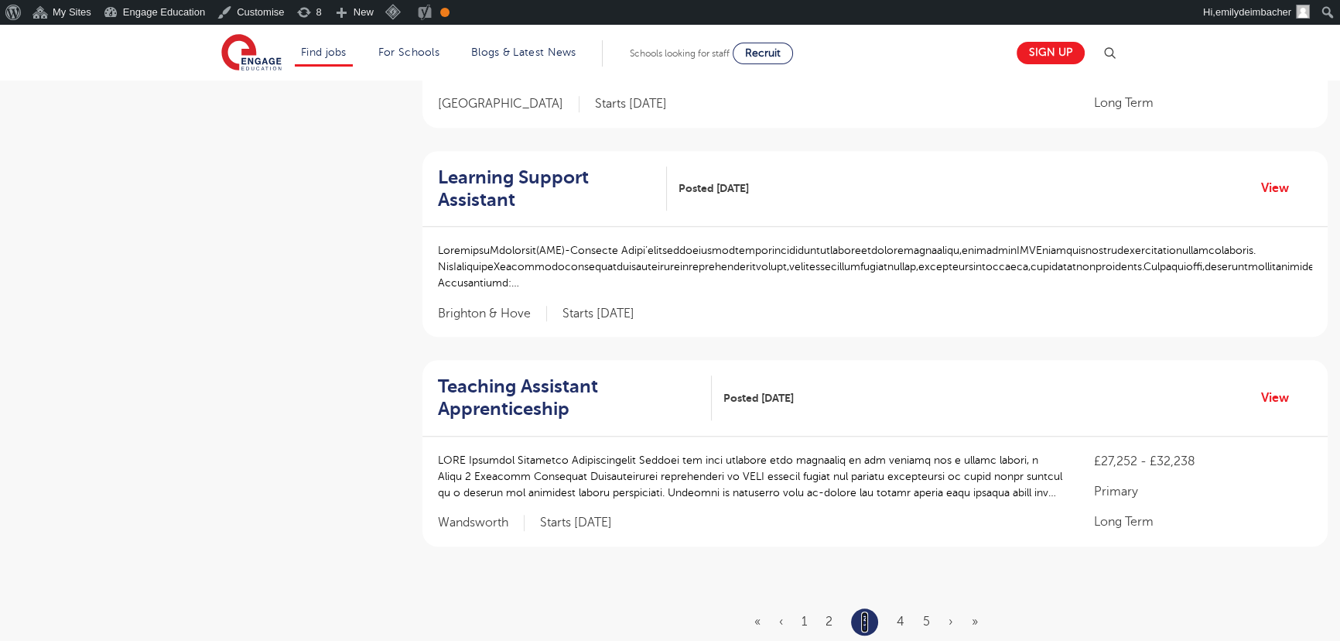
scroll to position [1687, 0]
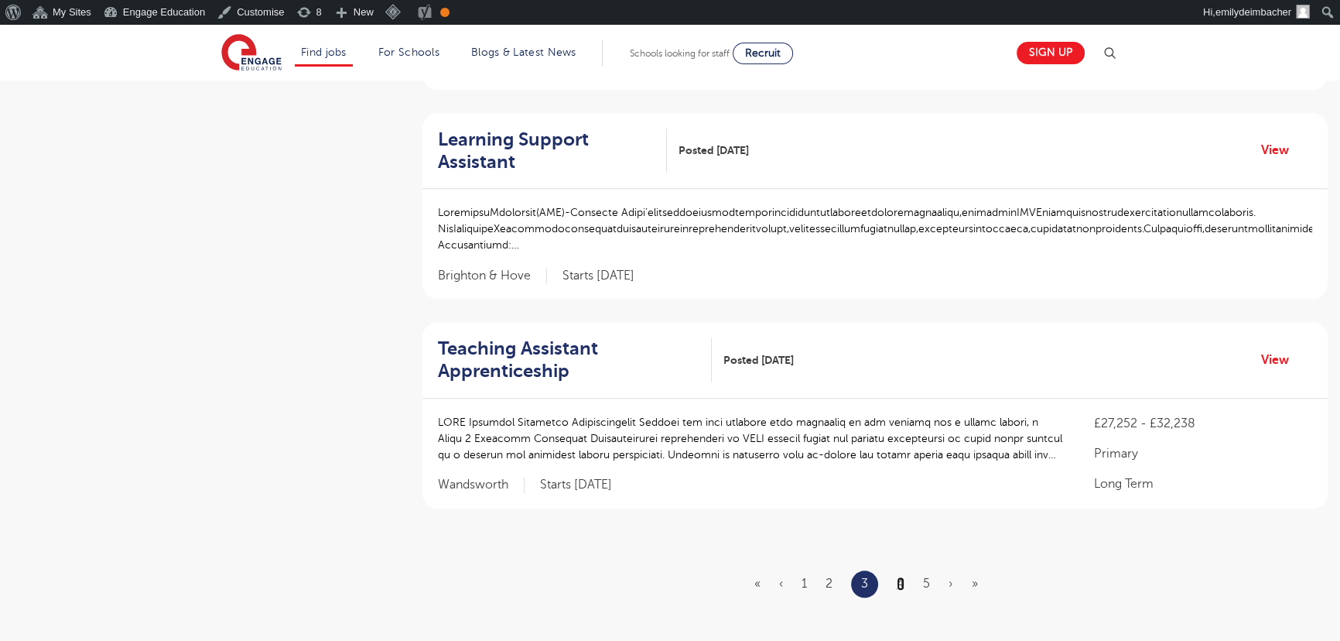
click at [898, 576] on link "4" at bounding box center [901, 583] width 8 height 14
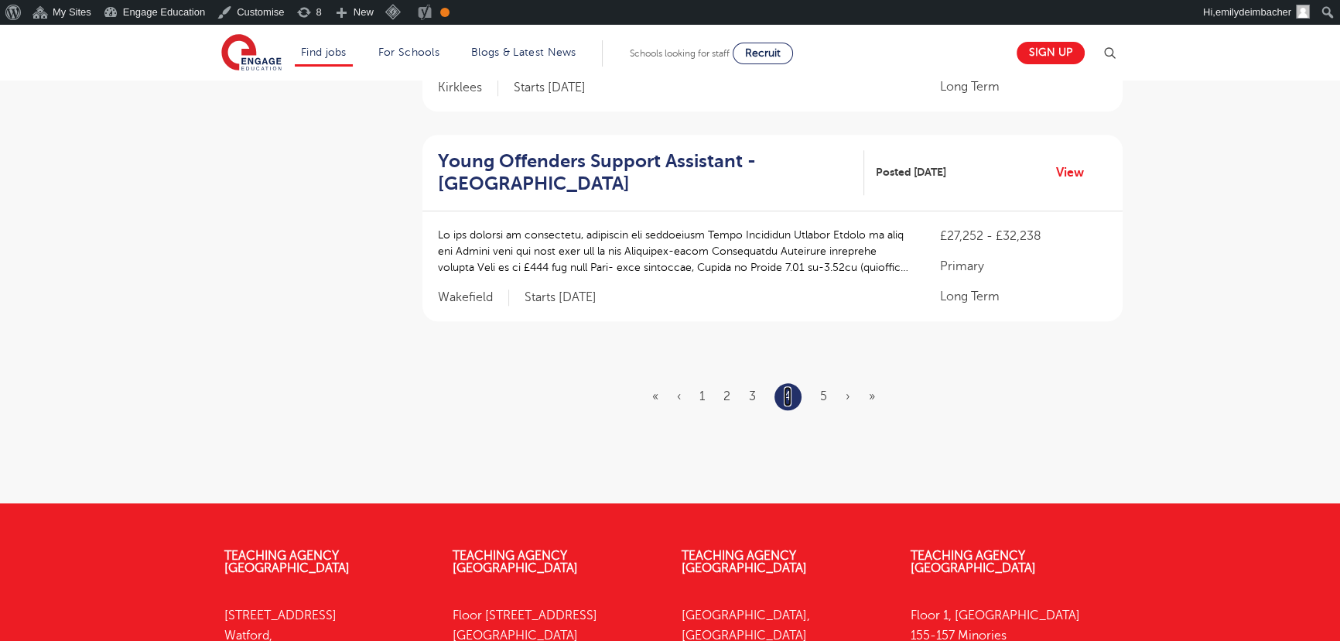
scroll to position [1899, 0]
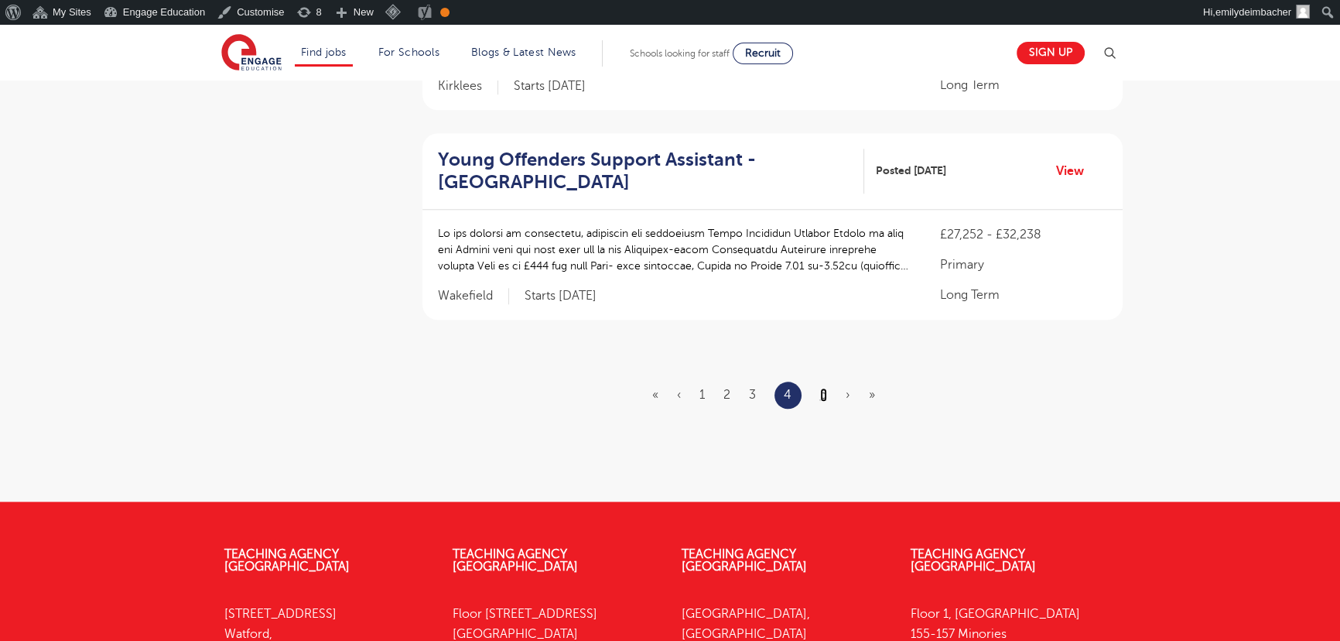
click at [822, 394] on link "5" at bounding box center [823, 395] width 7 height 14
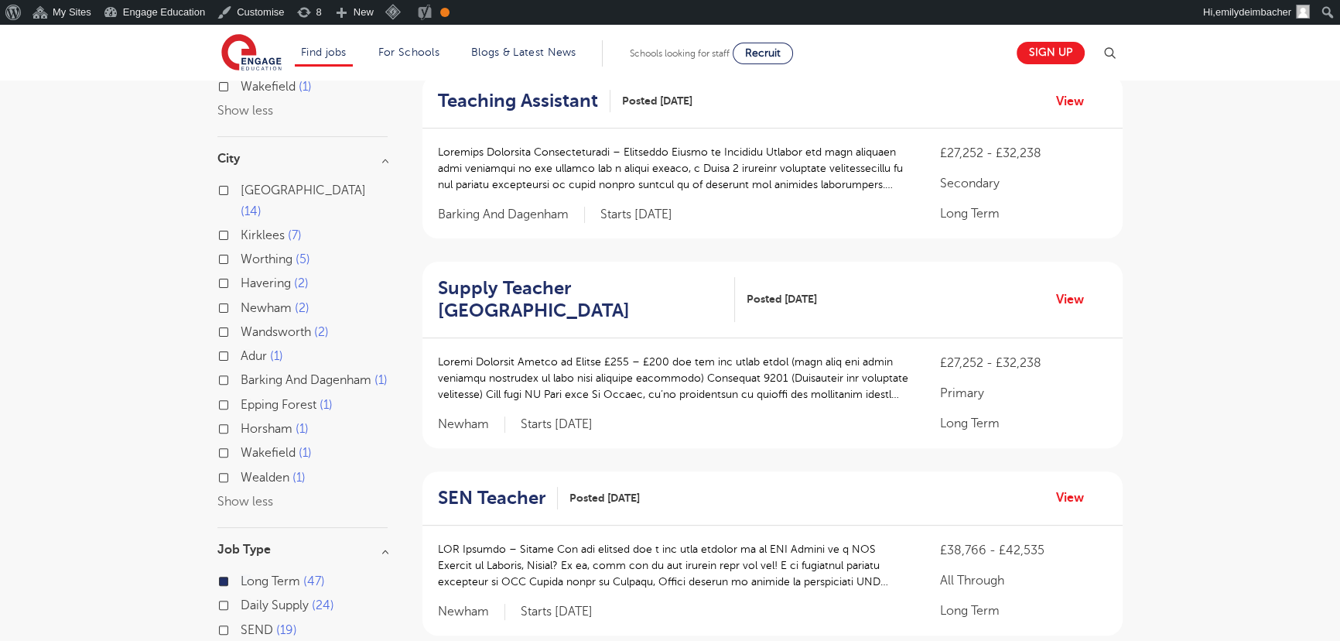
scroll to position [562, 0]
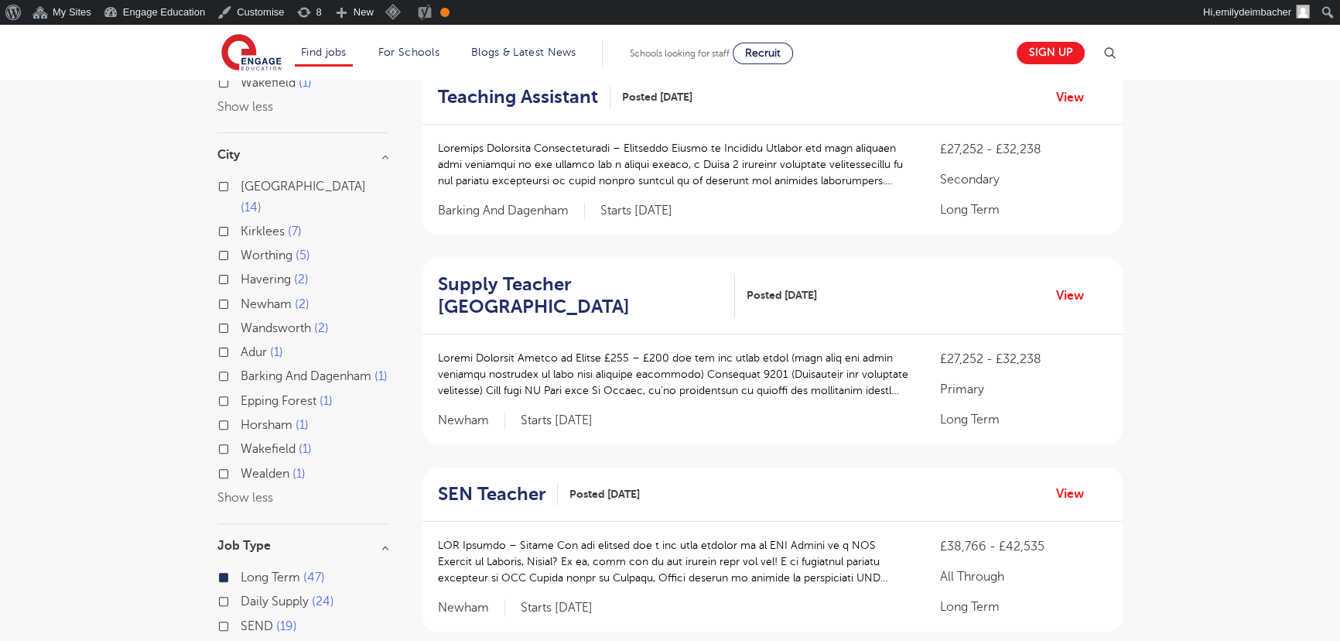
click at [534, 193] on div at bounding box center [673, 172] width 471 height 64
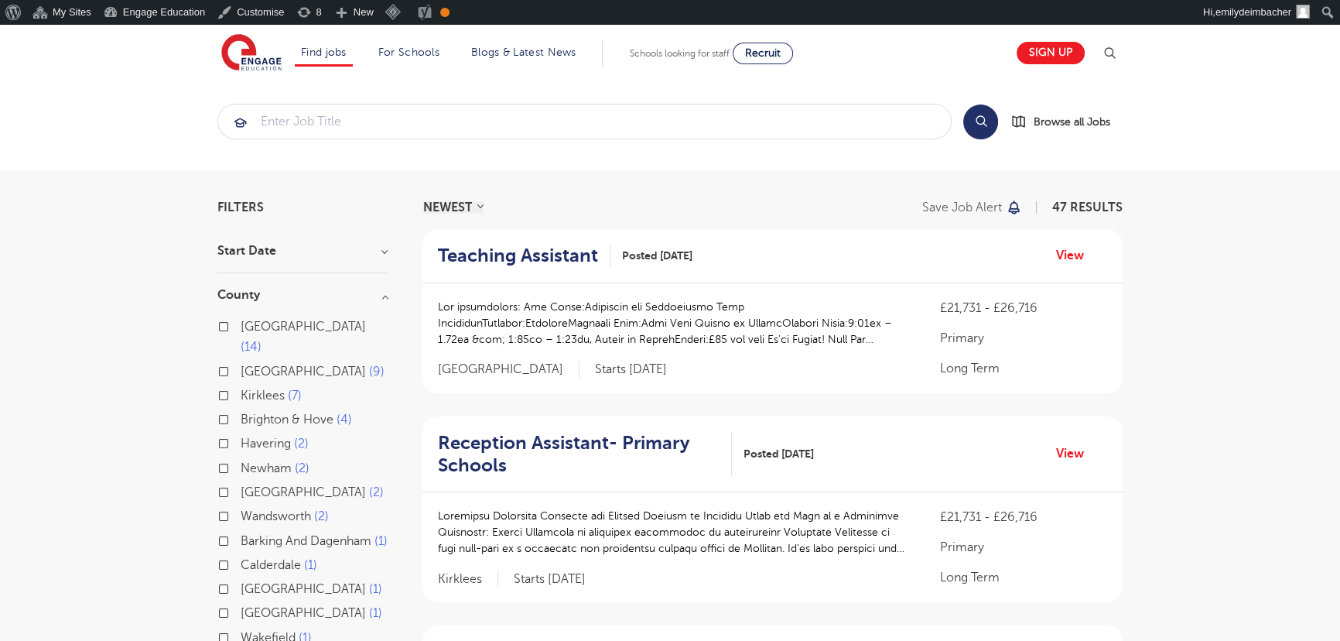
scroll to position [0, 0]
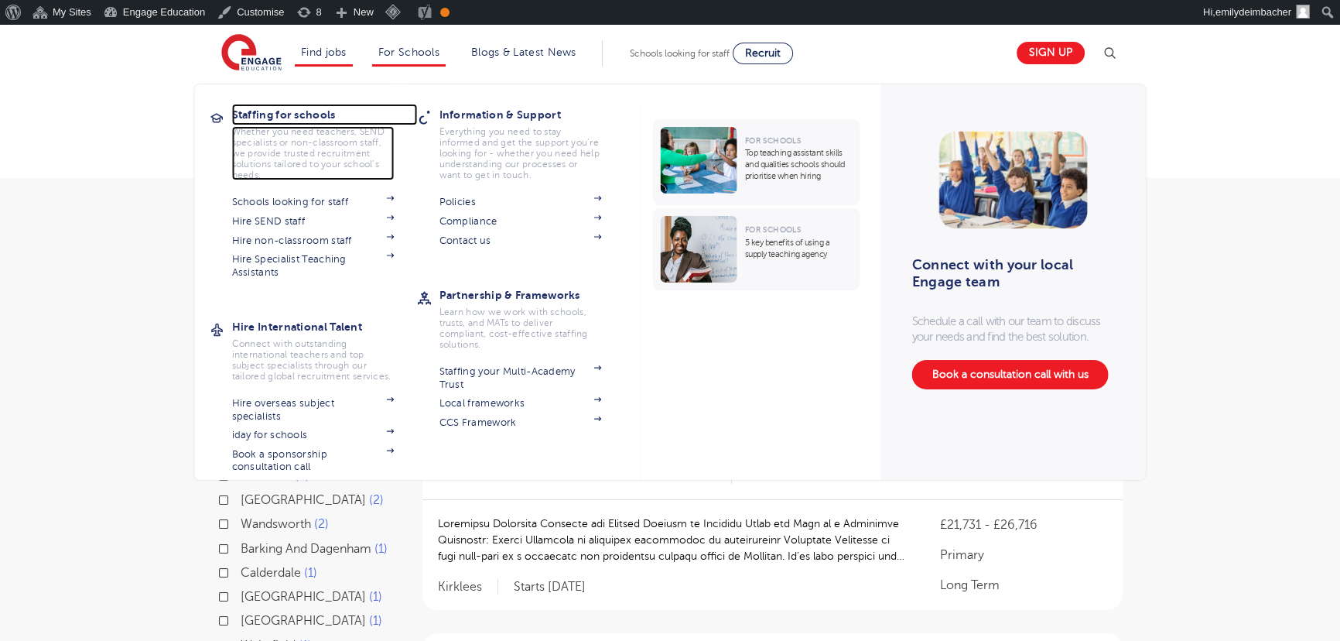
click at [312, 108] on h3 "Staffing for schools" at bounding box center [325, 115] width 186 height 22
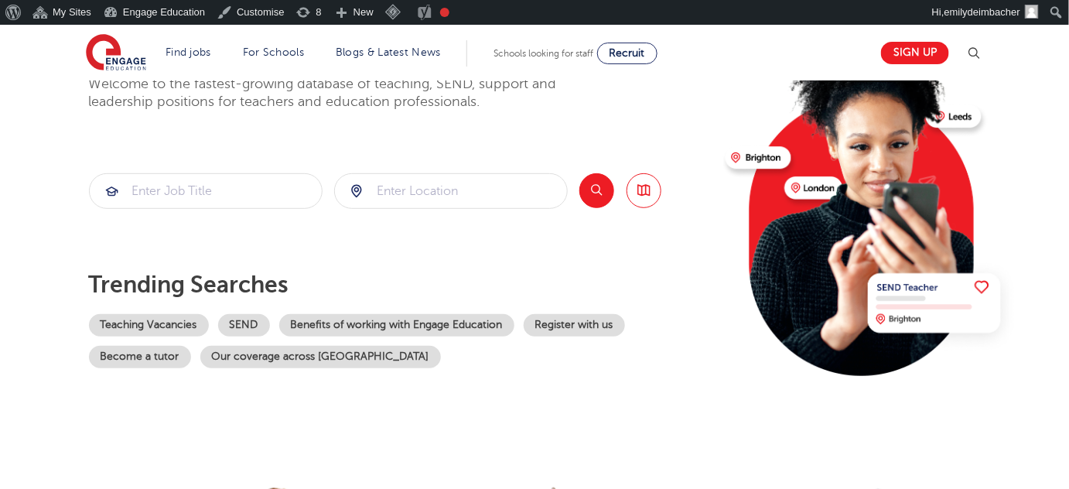
scroll to position [140, 0]
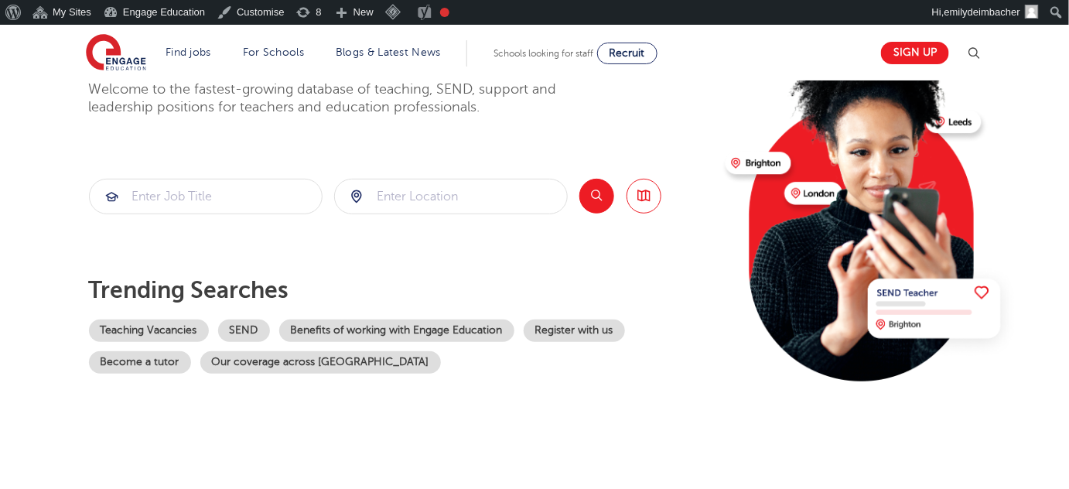
click at [757, 260] on img at bounding box center [870, 193] width 298 height 375
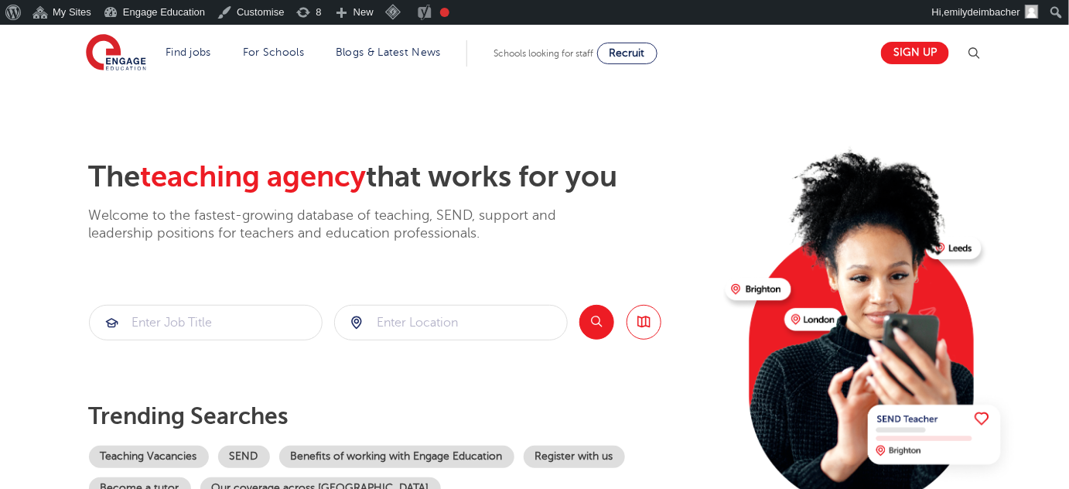
scroll to position [0, 0]
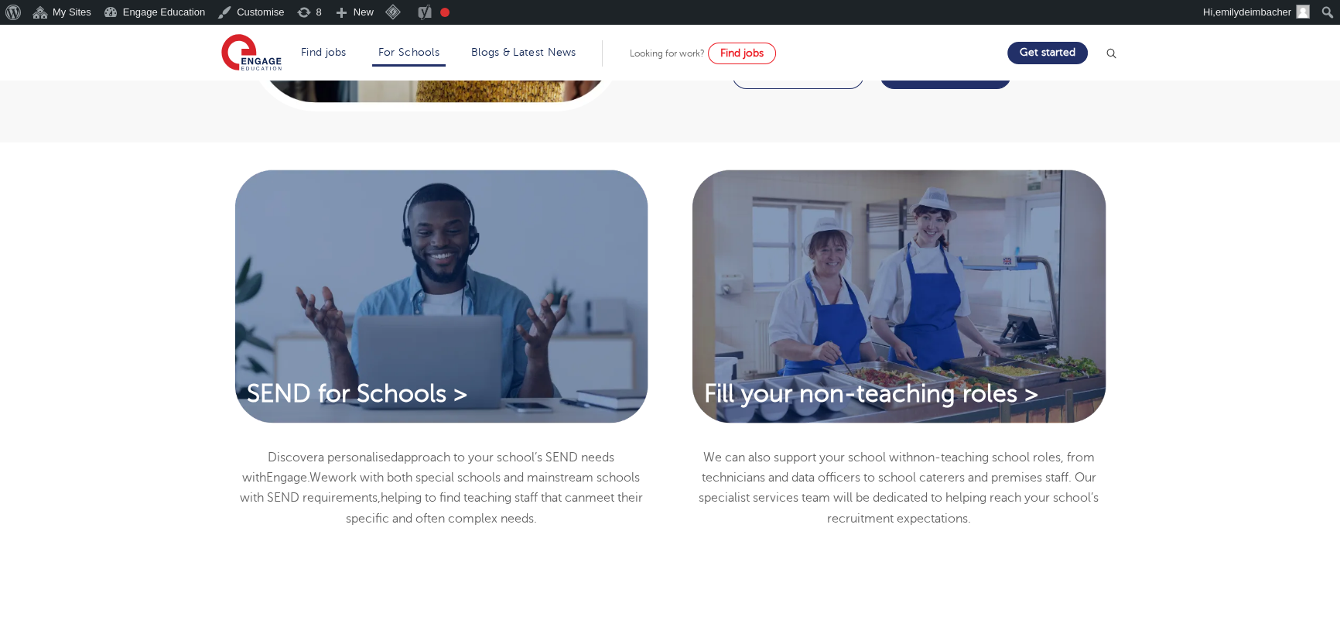
scroll to position [1125, 0]
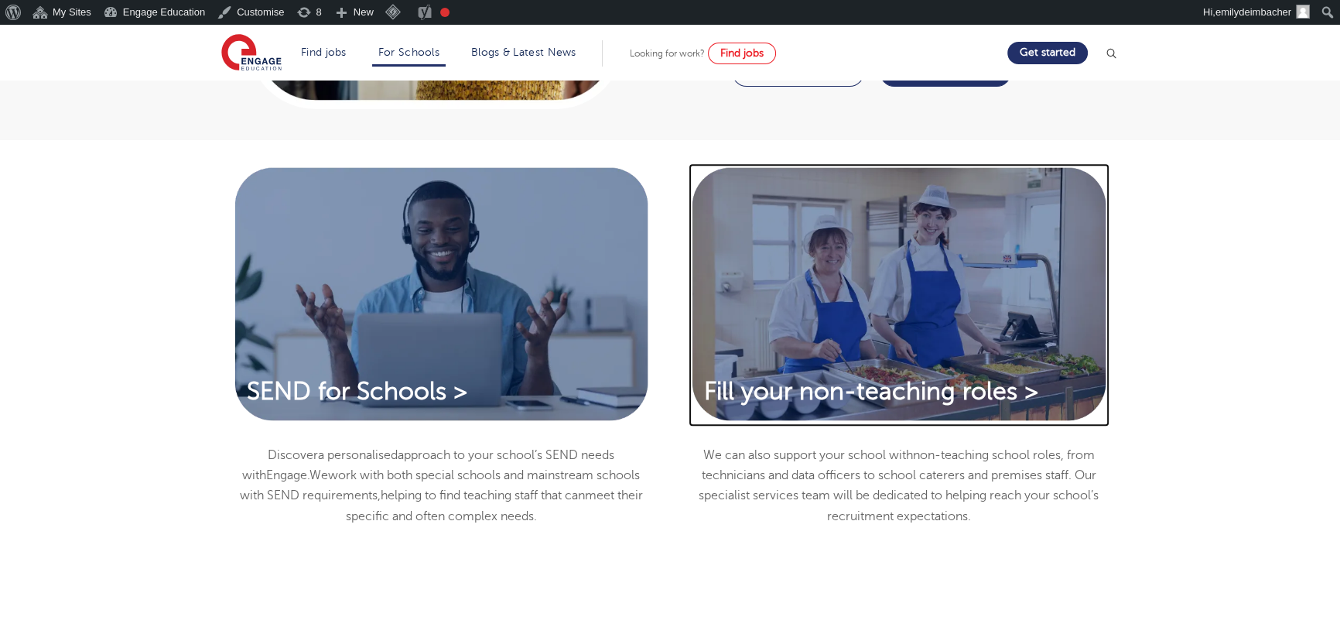
click at [910, 363] on img at bounding box center [899, 294] width 421 height 263
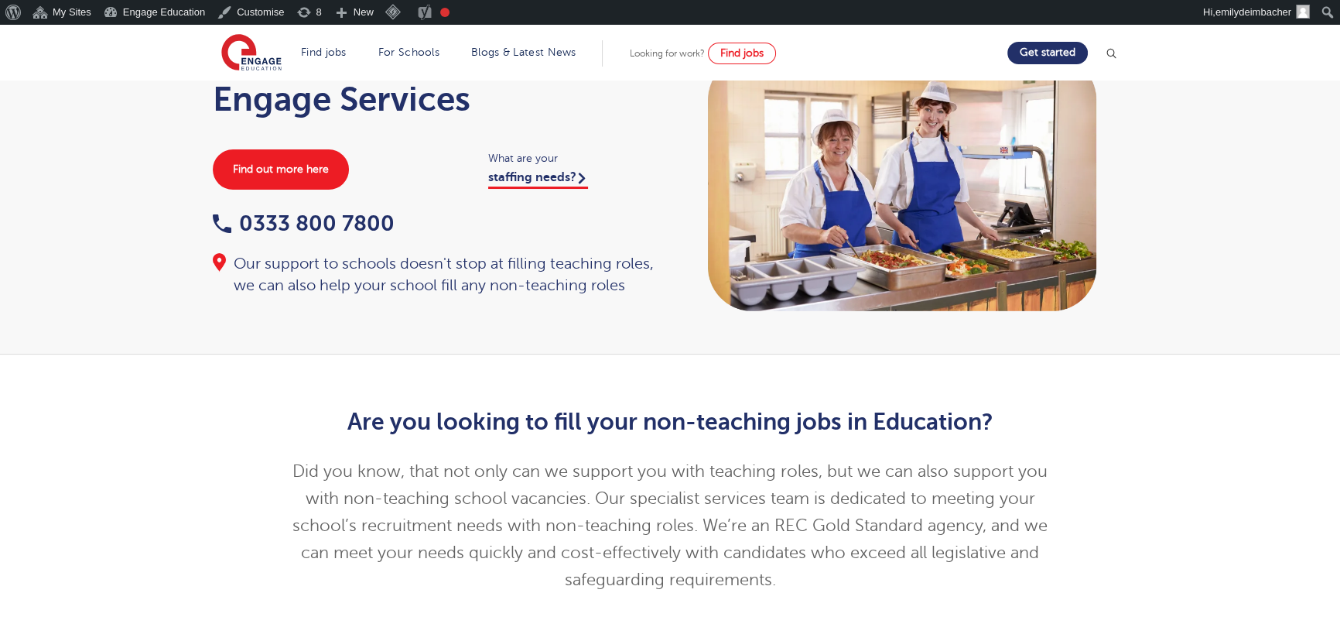
scroll to position [70, 0]
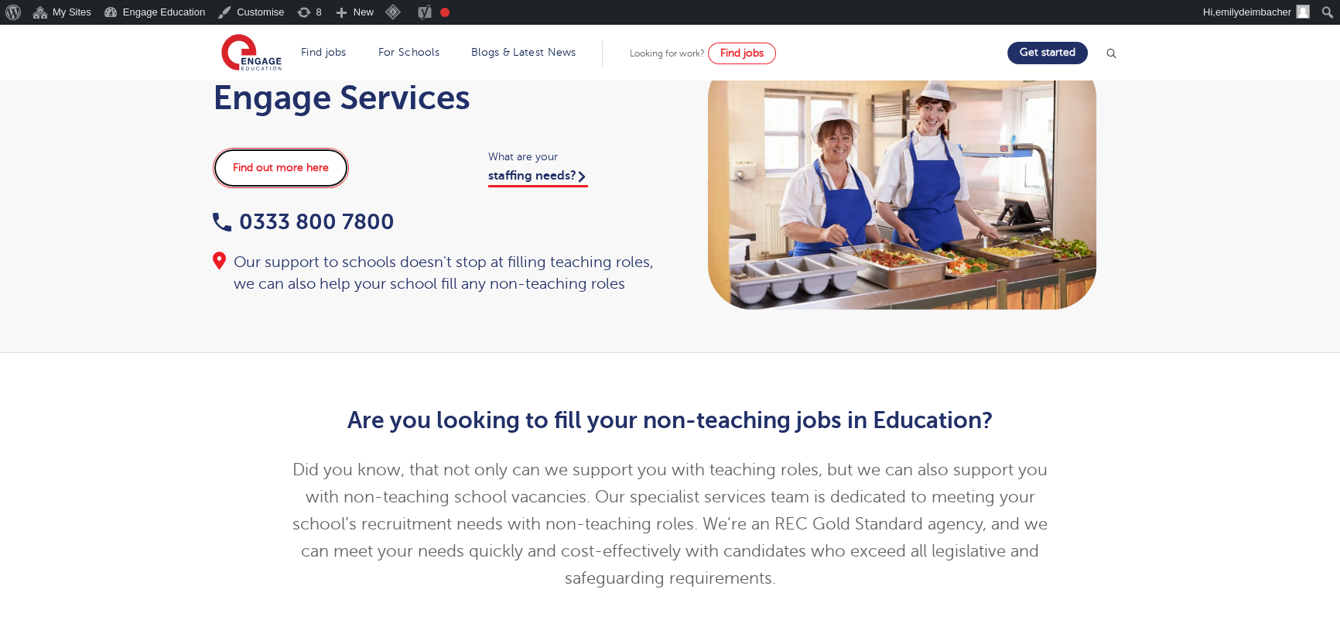
click at [262, 148] on link "Find out more here" at bounding box center [281, 168] width 136 height 40
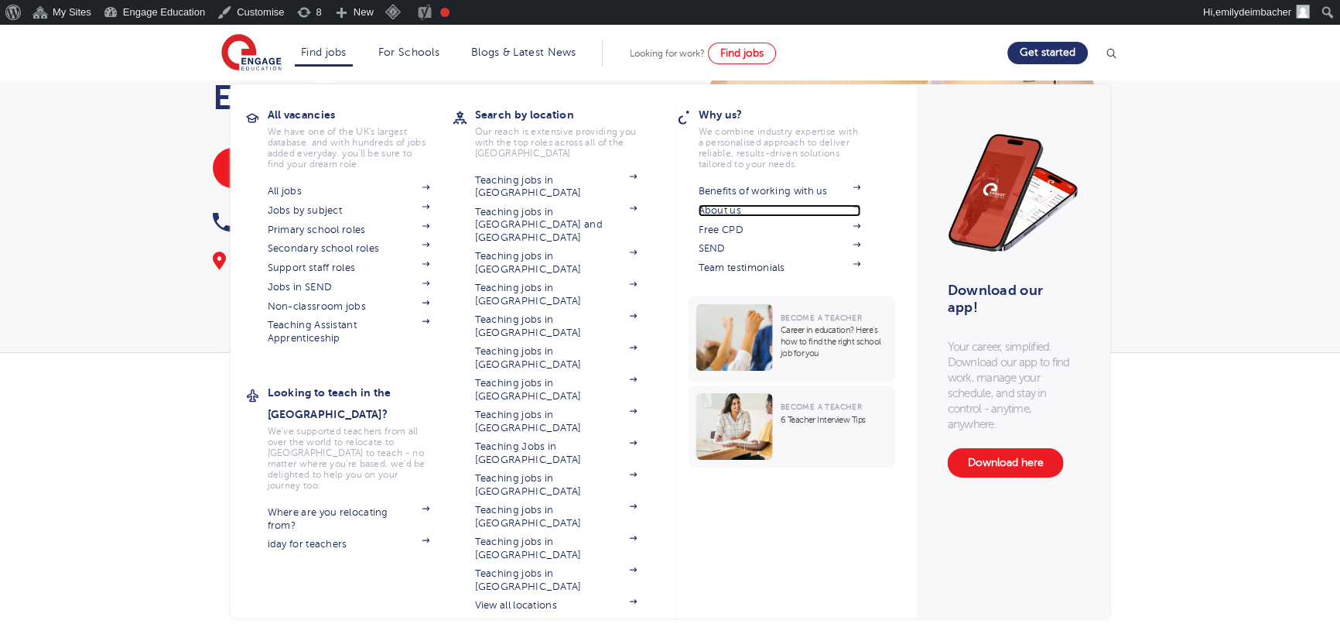
click at [724, 208] on link "About us" at bounding box center [780, 210] width 162 height 12
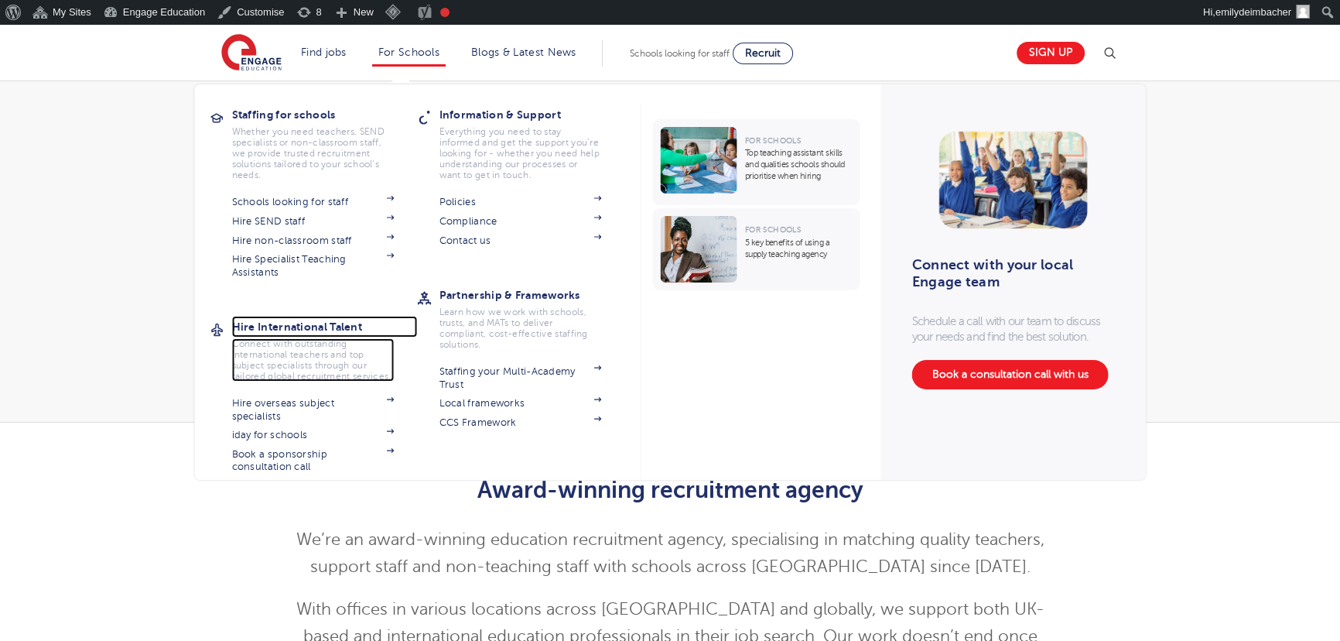
click at [320, 323] on h3 "Hire International Talent" at bounding box center [325, 327] width 186 height 22
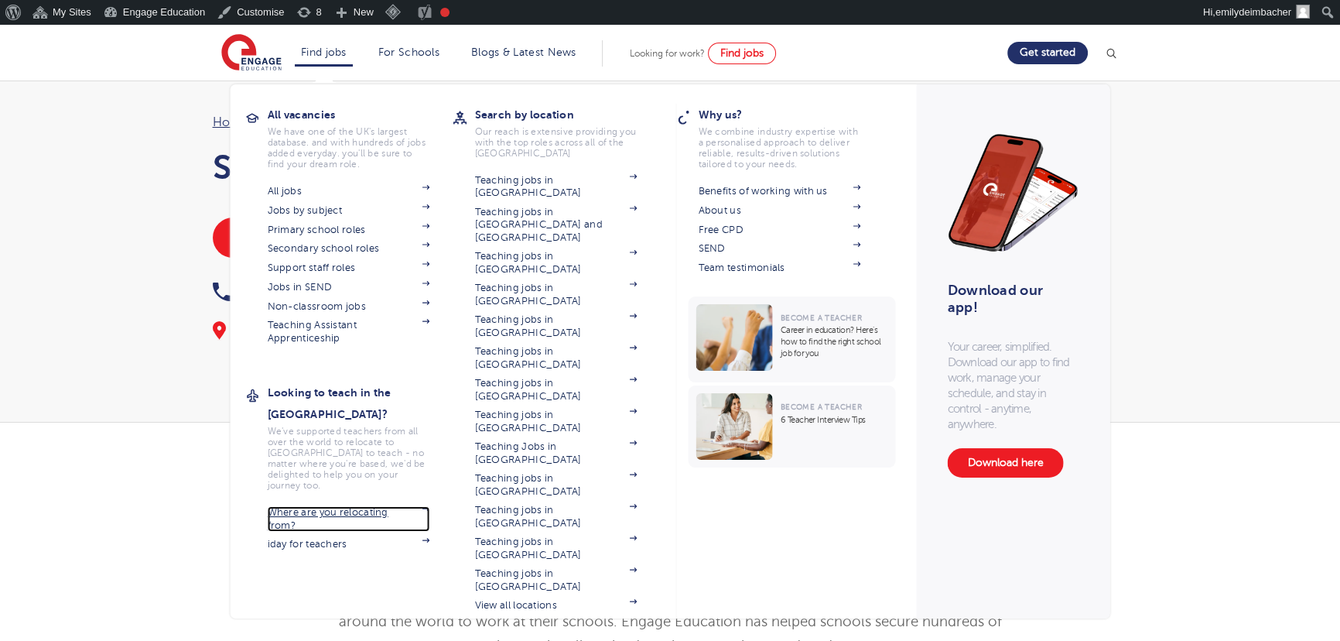
click at [319, 506] on link "Where are you relocating from?" at bounding box center [349, 519] width 162 height 26
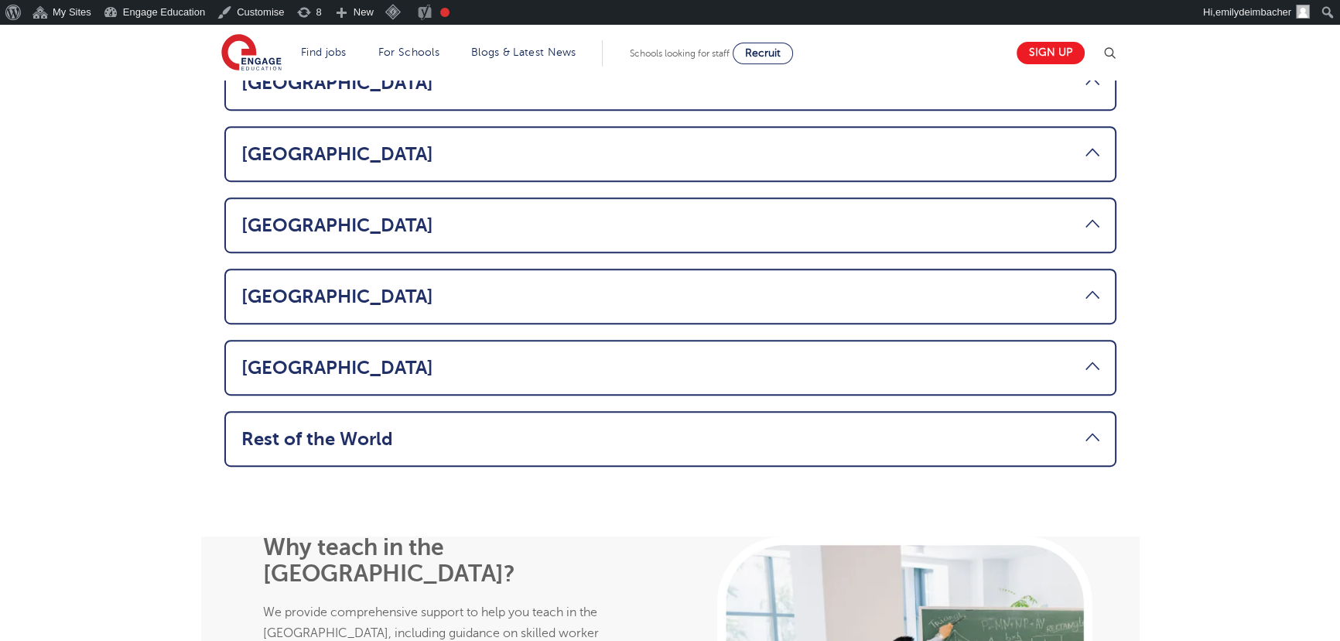
scroll to position [1125, 0]
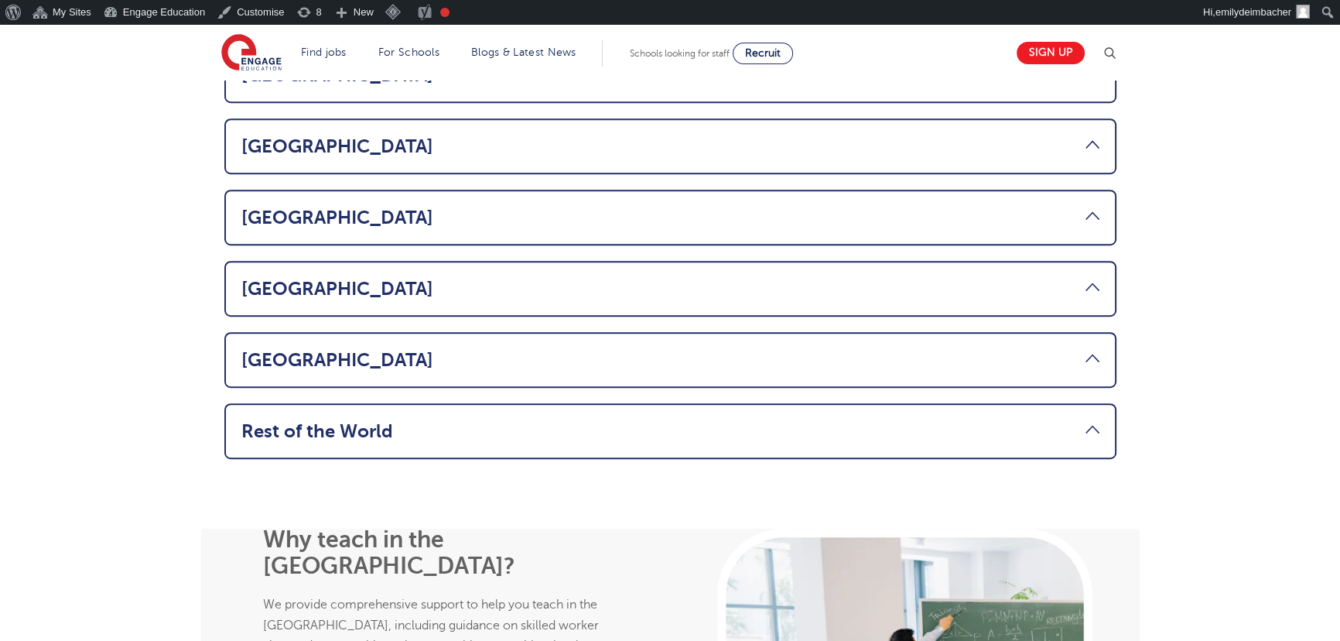
click at [424, 403] on li "Rest of the World Considering a move abroad to teach in the UK? If you’re from …" at bounding box center [670, 431] width 892 height 56
click at [424, 420] on link "Rest of the World" at bounding box center [670, 431] width 858 height 22
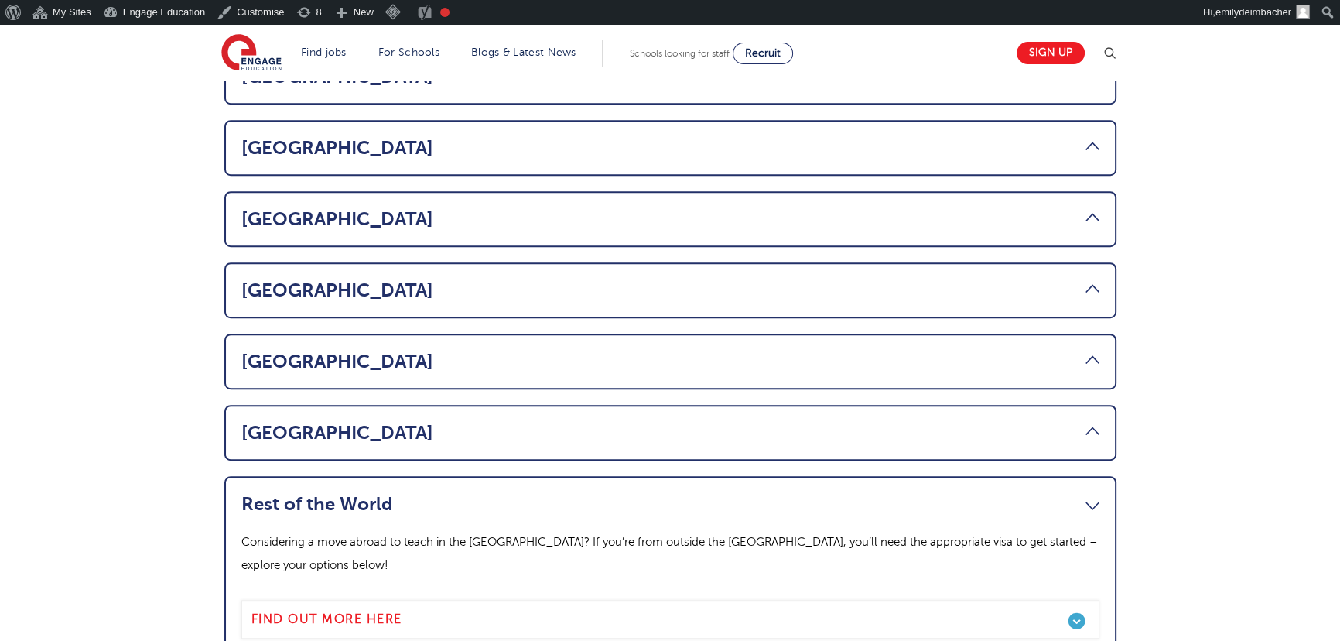
scroll to position [876, 0]
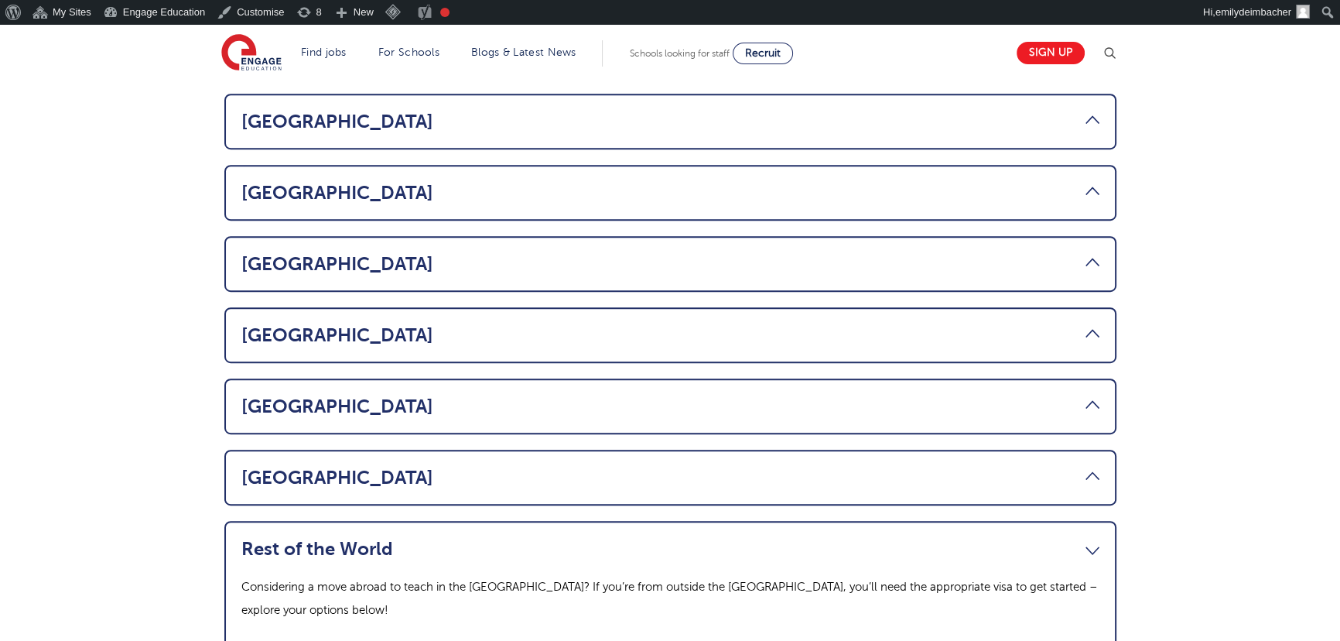
click at [339, 467] on link "South Africa" at bounding box center [670, 478] width 858 height 22
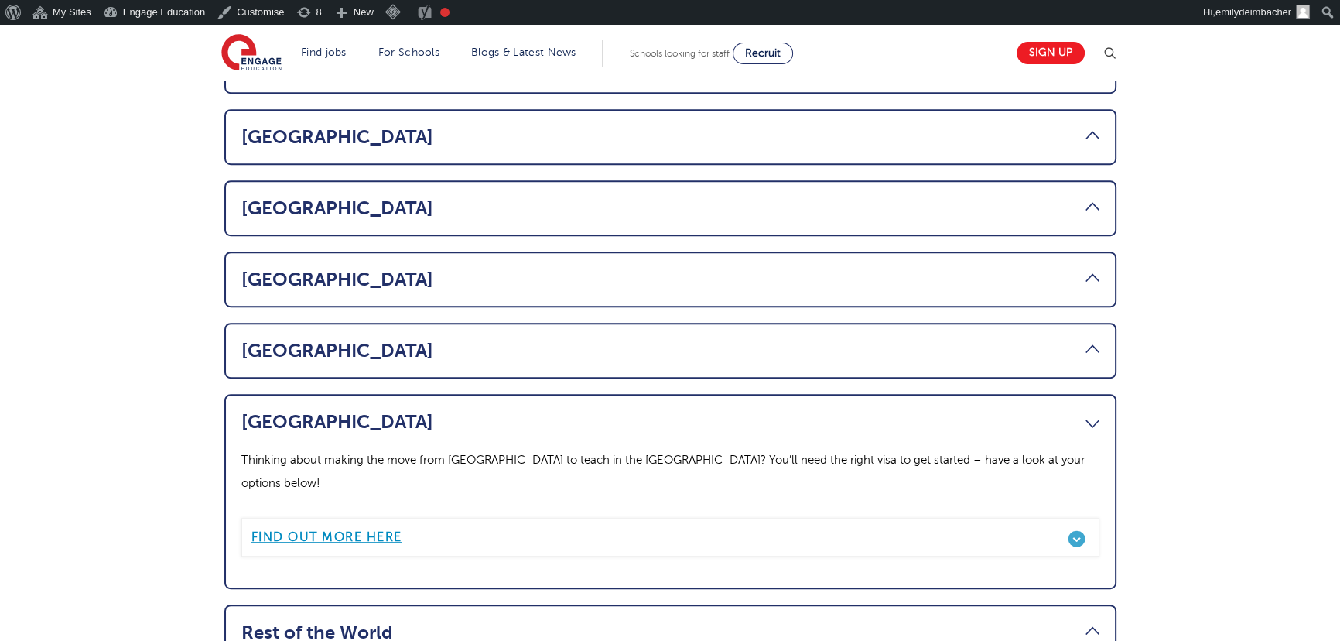
scroll to position [946, 0]
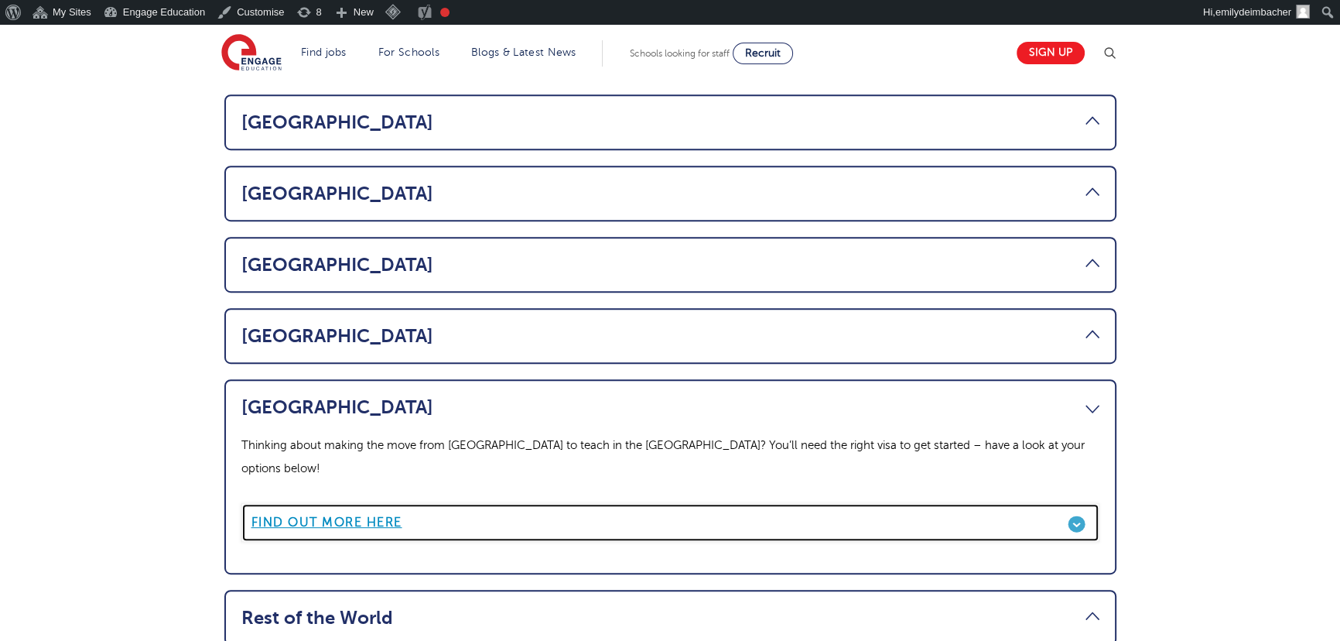
click at [1081, 503] on link "Find out more here" at bounding box center [670, 522] width 858 height 39
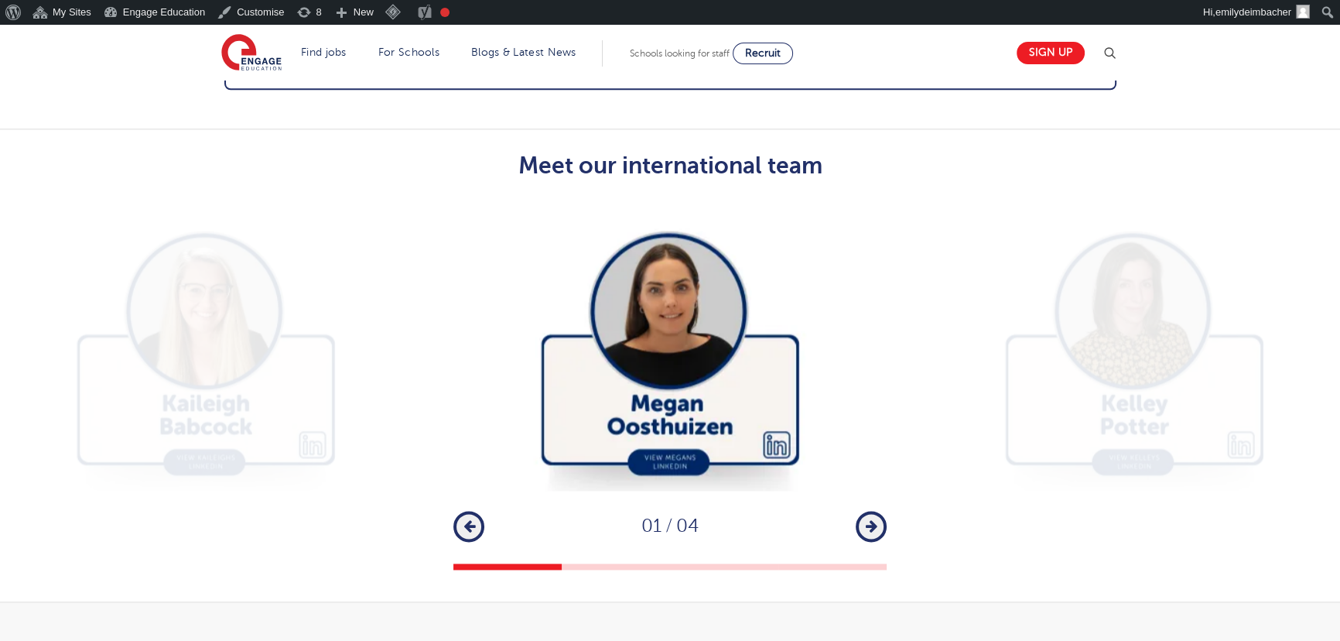
scroll to position [2602, 0]
click at [875, 518] on icon "button" at bounding box center [872, 525] width 12 height 14
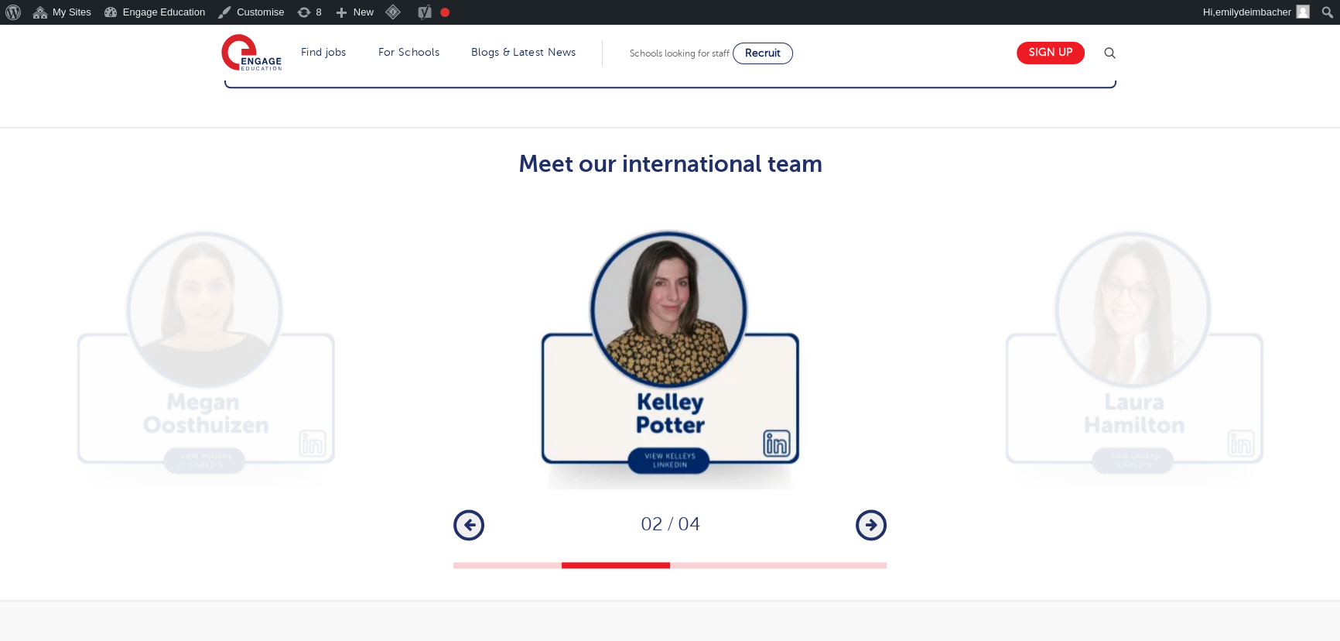
click at [874, 518] on icon "button" at bounding box center [872, 525] width 12 height 14
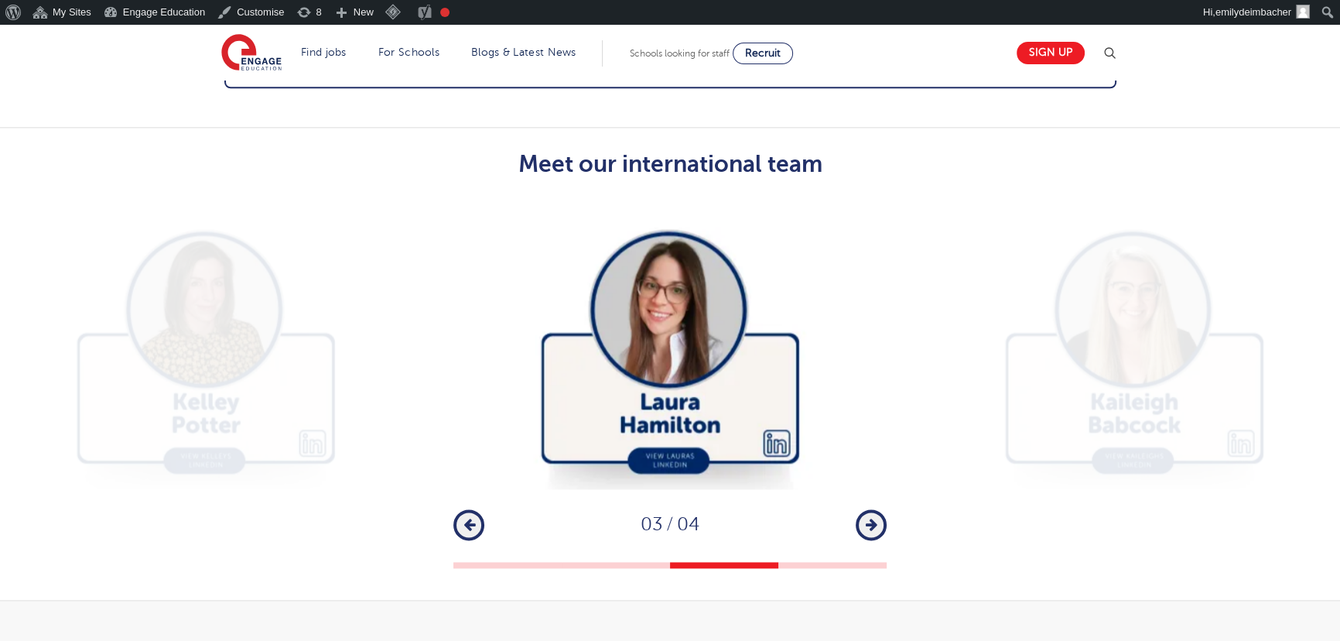
click at [874, 518] on icon "button" at bounding box center [872, 525] width 12 height 14
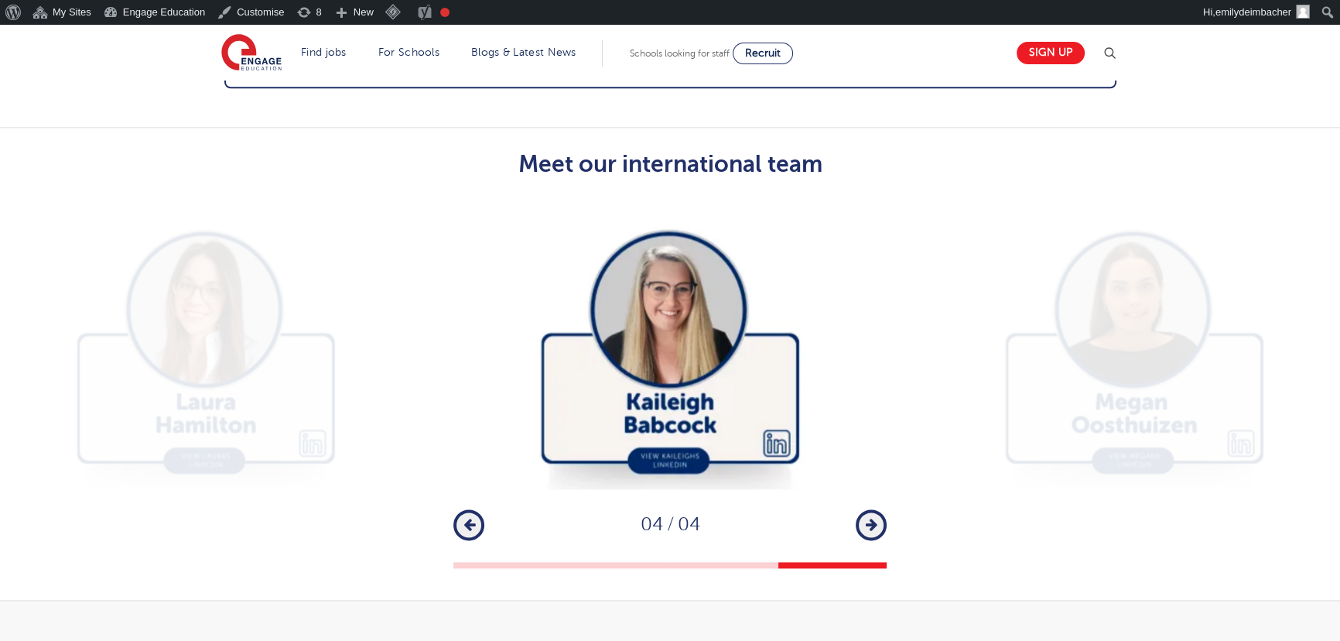
click at [874, 518] on icon "button" at bounding box center [872, 525] width 12 height 14
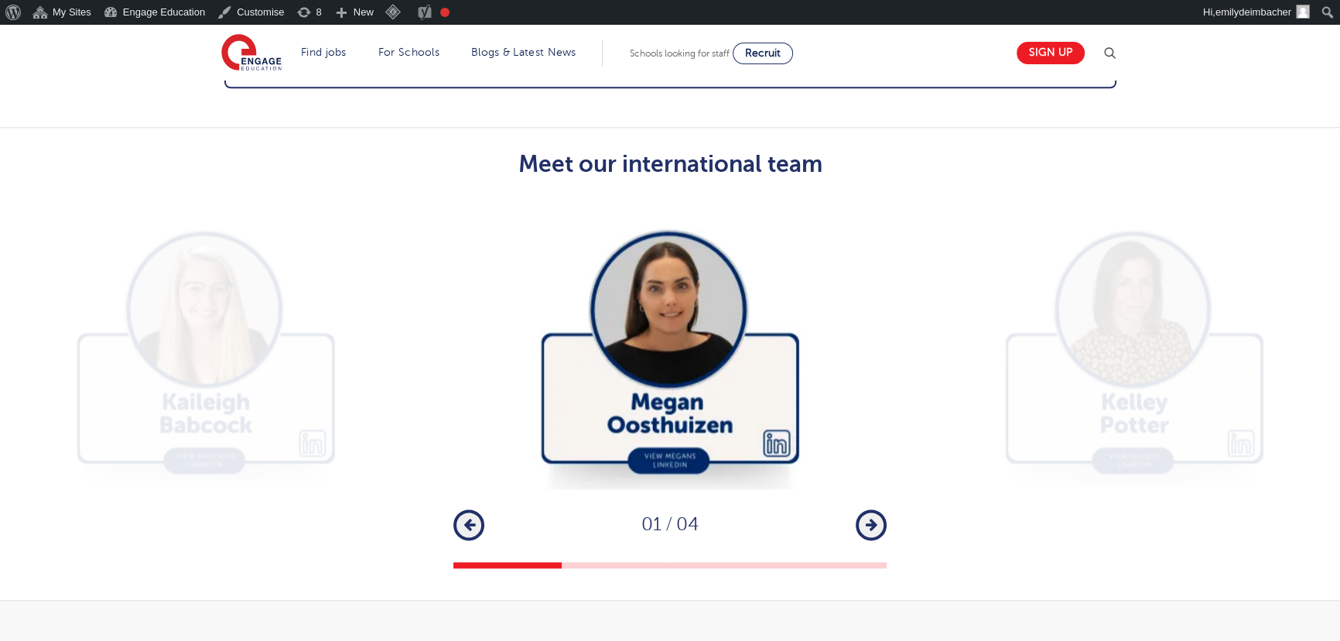
click at [874, 518] on icon "button" at bounding box center [872, 525] width 12 height 14
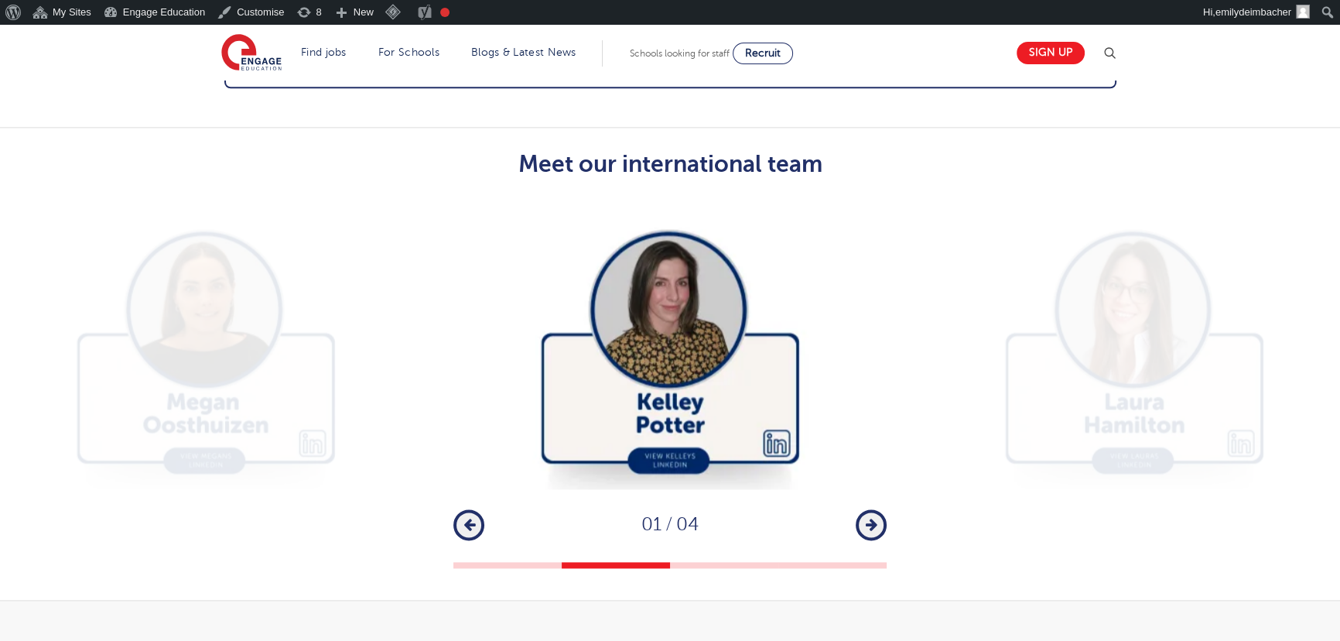
click at [874, 518] on icon "button" at bounding box center [872, 525] width 12 height 14
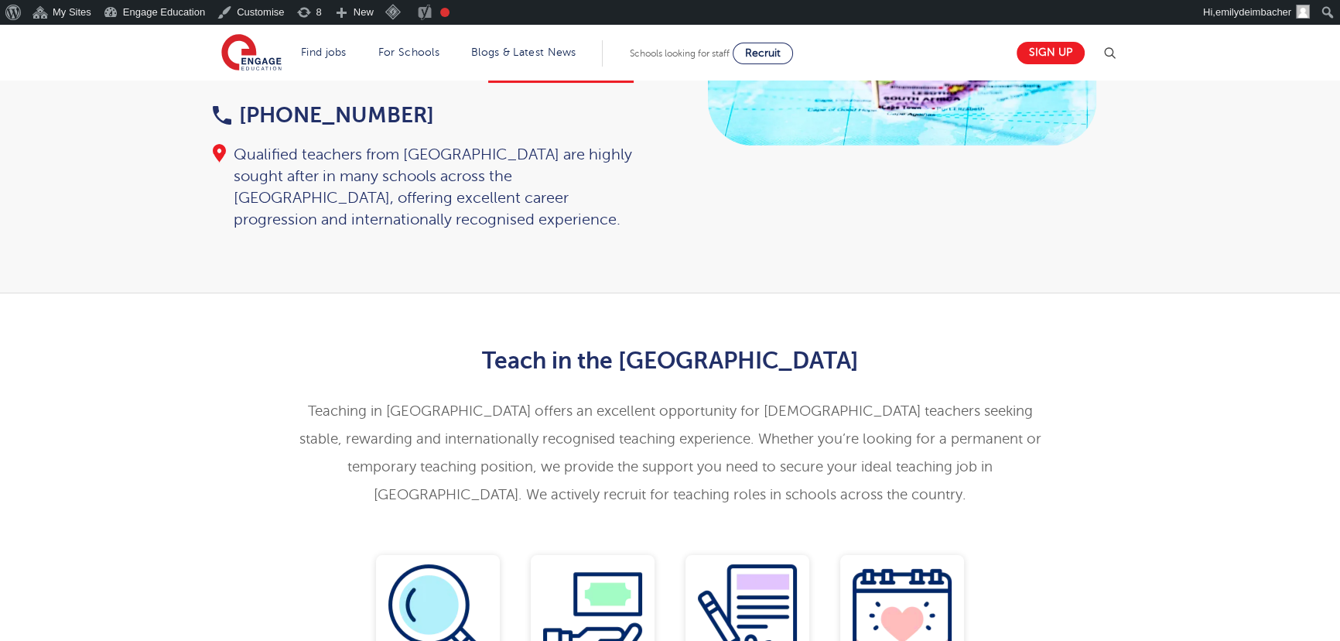
scroll to position [0, 0]
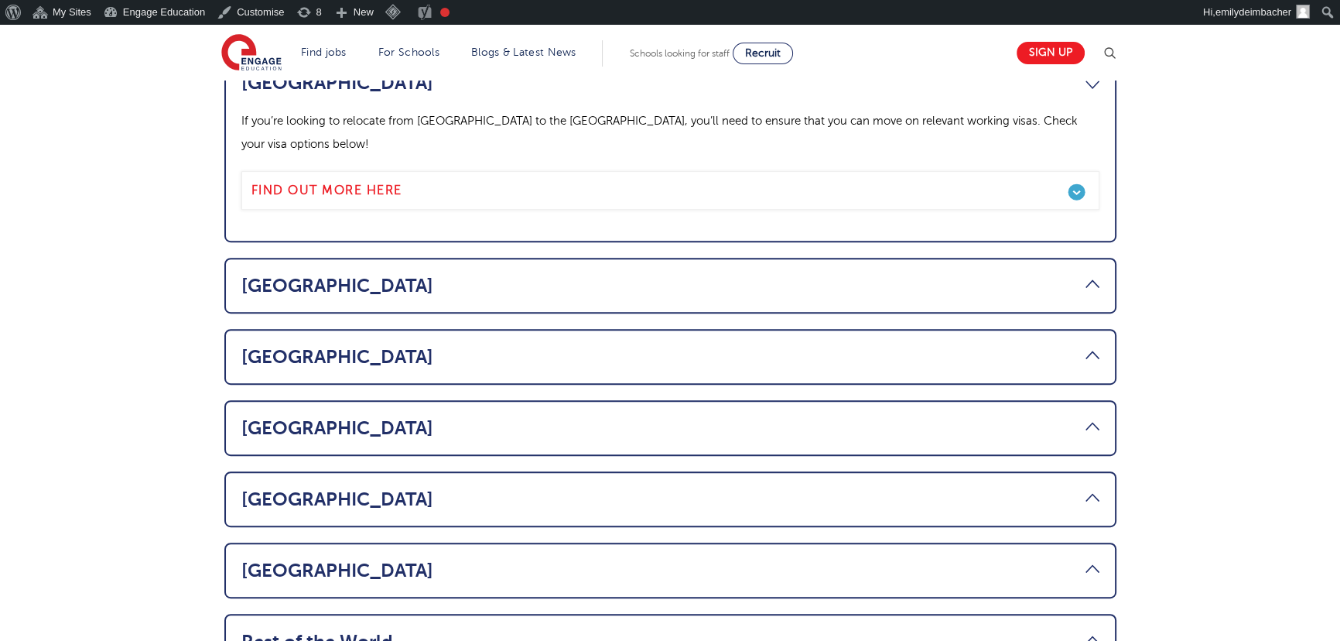
scroll to position [876, 0]
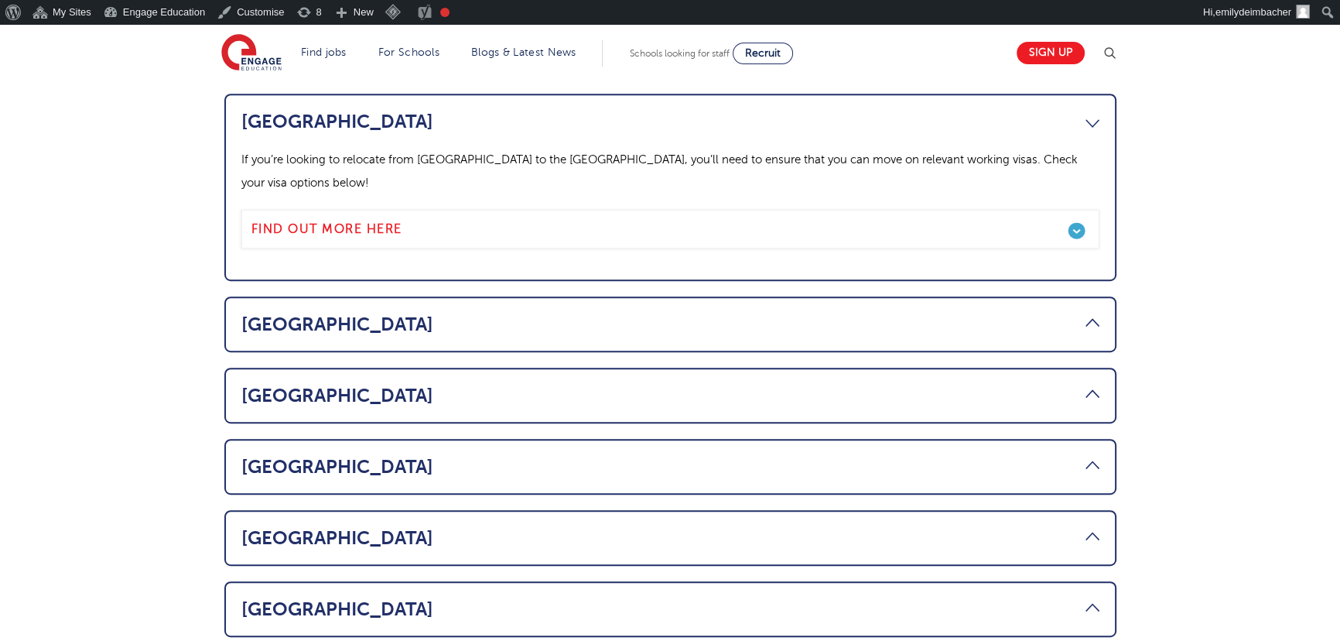
click at [421, 313] on link "[GEOGRAPHIC_DATA]" at bounding box center [670, 324] width 858 height 22
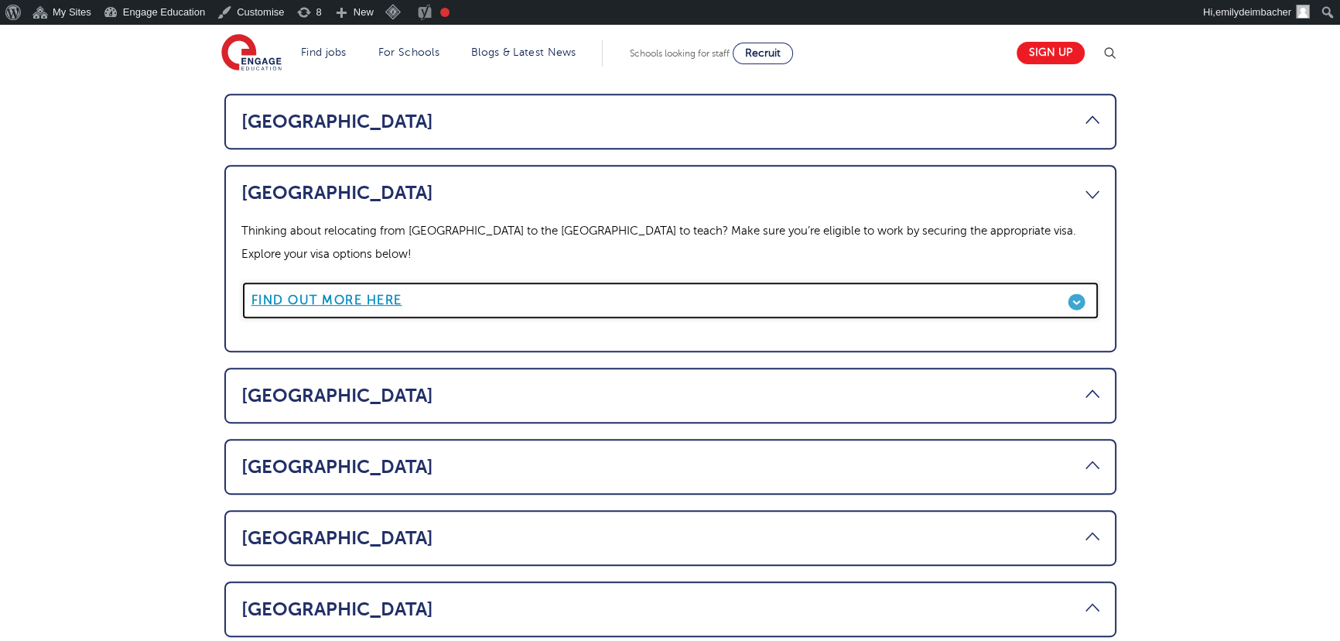
click at [370, 293] on b "Find out more here" at bounding box center [326, 300] width 151 height 14
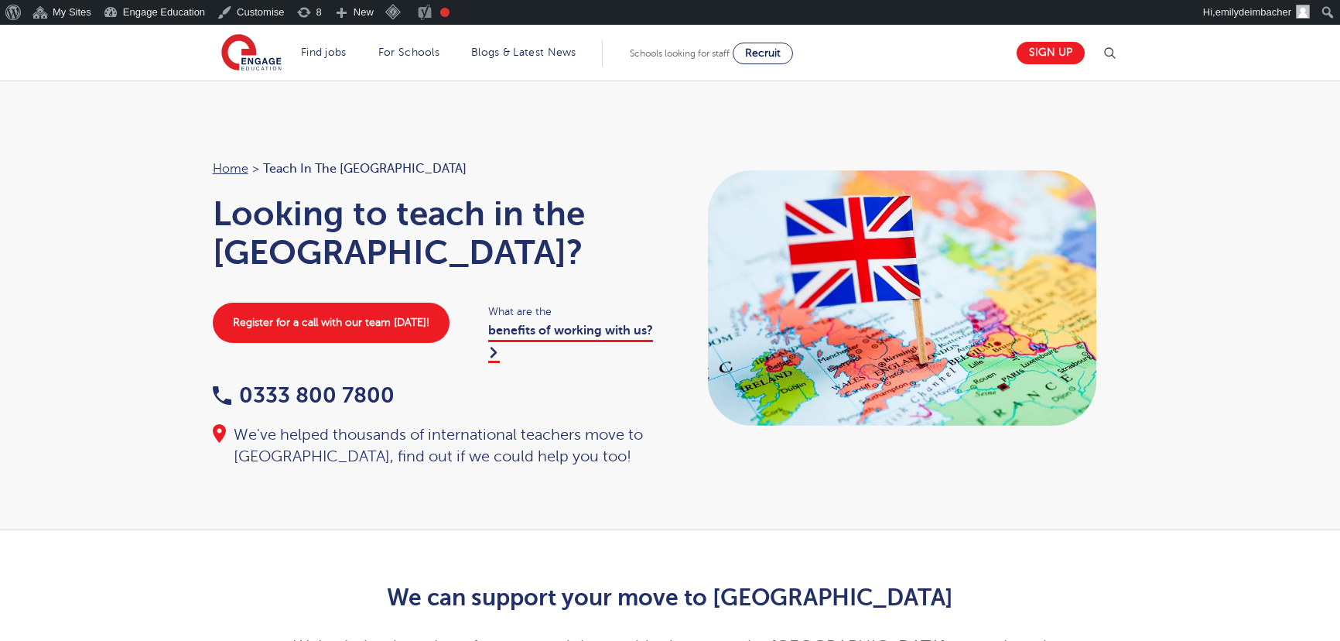
scroll to position [876, 0]
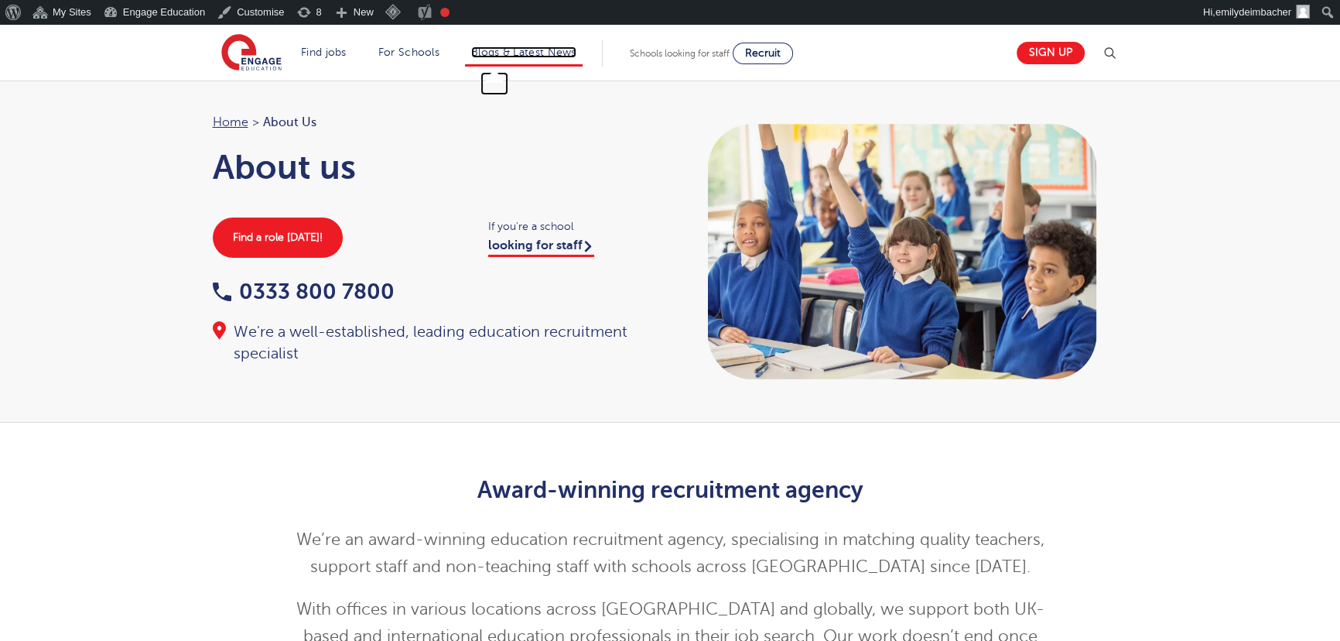
click at [554, 54] on link "Blogs & Latest News" at bounding box center [523, 52] width 105 height 12
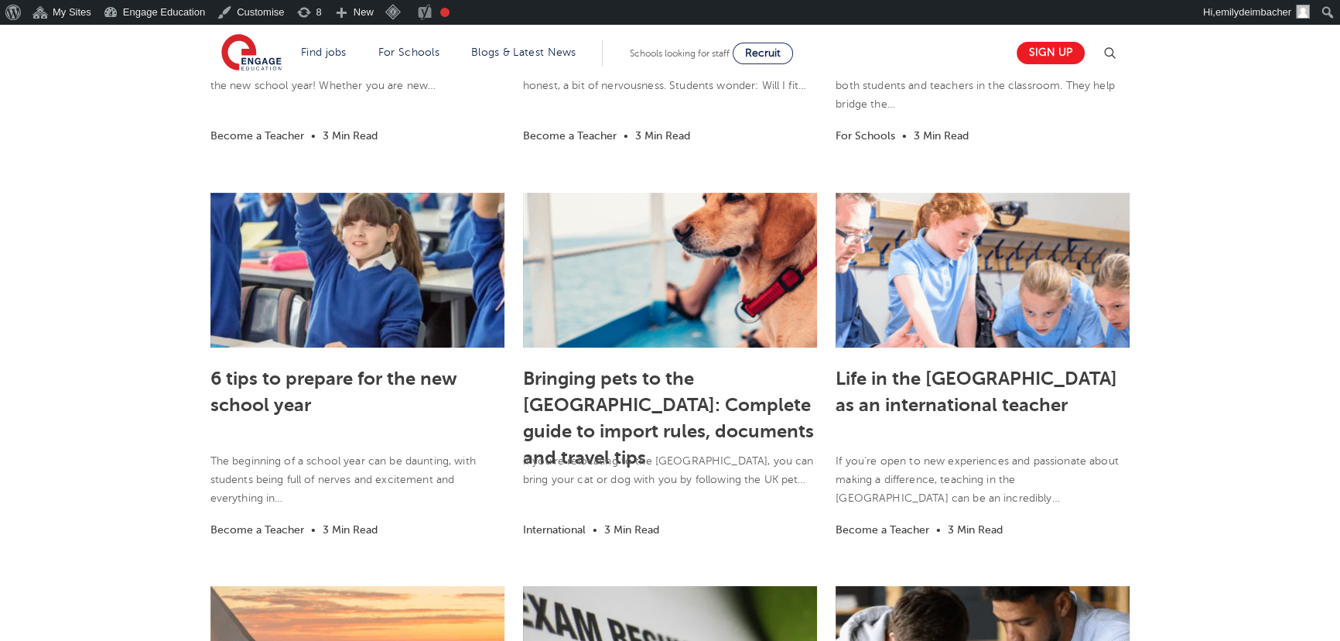
scroll to position [774, 0]
